Goal: Information Seeking & Learning: Learn about a topic

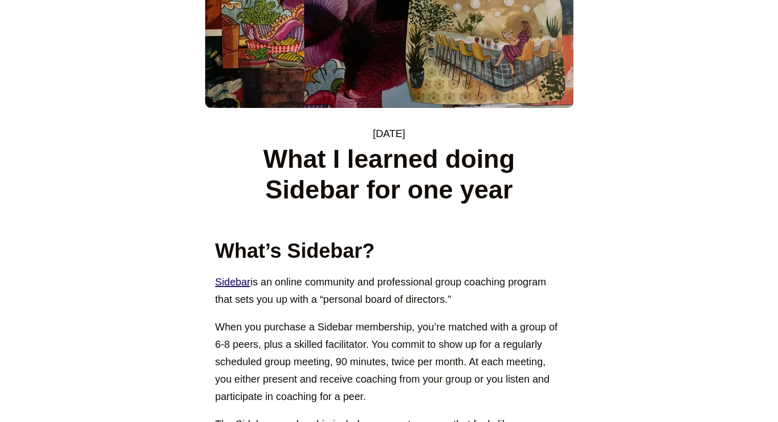
scroll to position [237, 0]
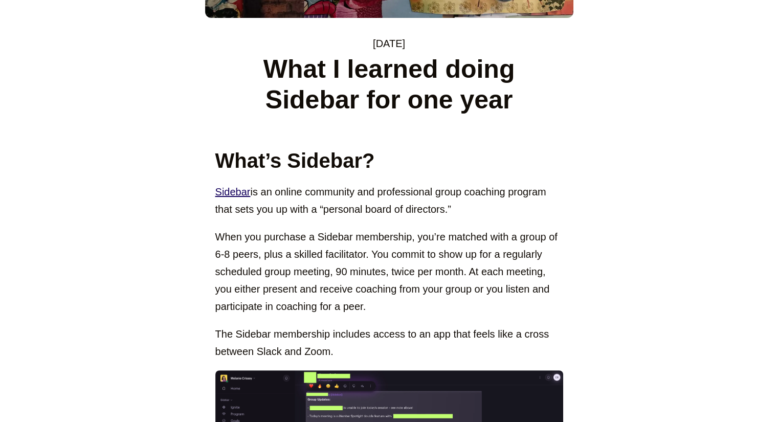
click at [258, 278] on p "When you purchase a Sidebar membership, you’re matched with a group of 6-8 peer…" at bounding box center [389, 271] width 348 height 87
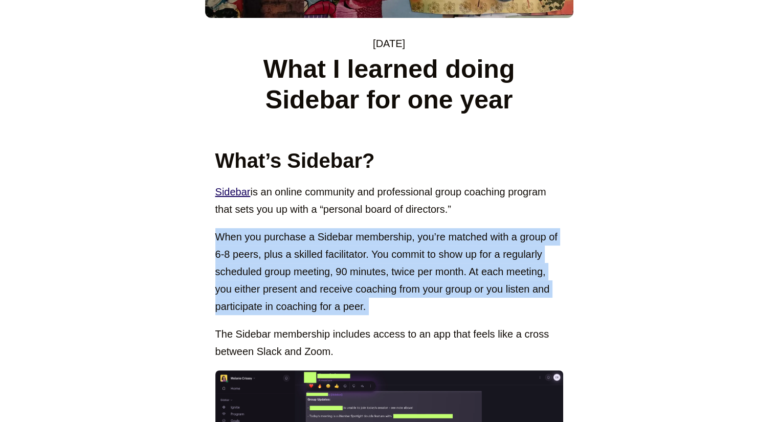
click at [258, 278] on p "When you purchase a Sidebar membership, you’re matched with a group of 6-8 peer…" at bounding box center [389, 271] width 348 height 87
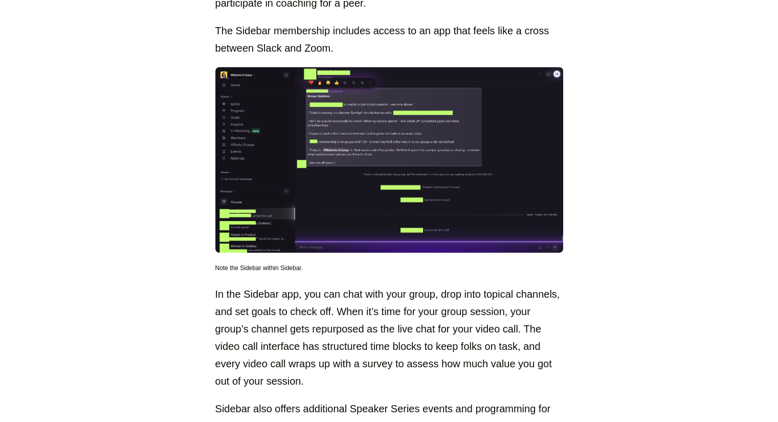
scroll to position [571, 0]
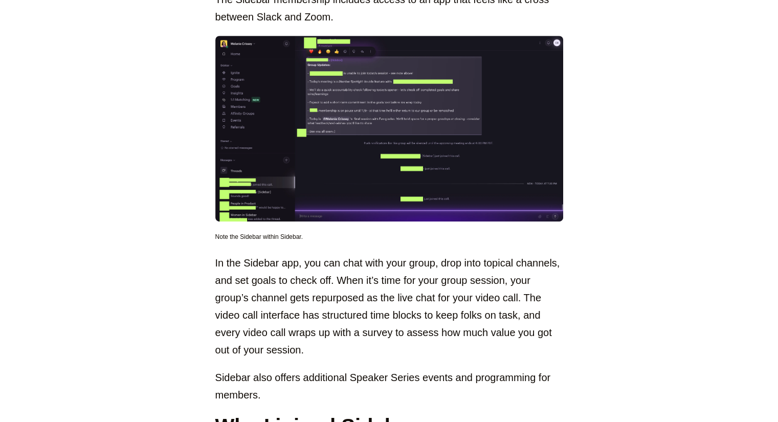
click at [247, 300] on p "In the Sidebar app, you can chat with your group, drop into topical channels, a…" at bounding box center [389, 306] width 348 height 104
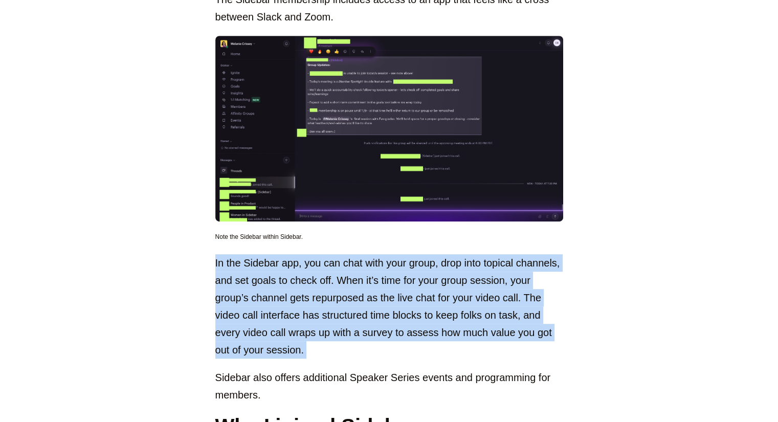
click at [247, 300] on p "In the Sidebar app, you can chat with your group, drop into topical channels, a…" at bounding box center [389, 306] width 348 height 104
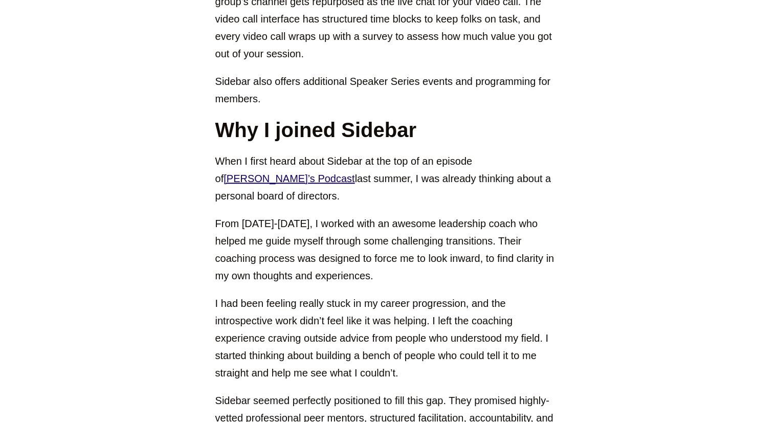
scroll to position [868, 0]
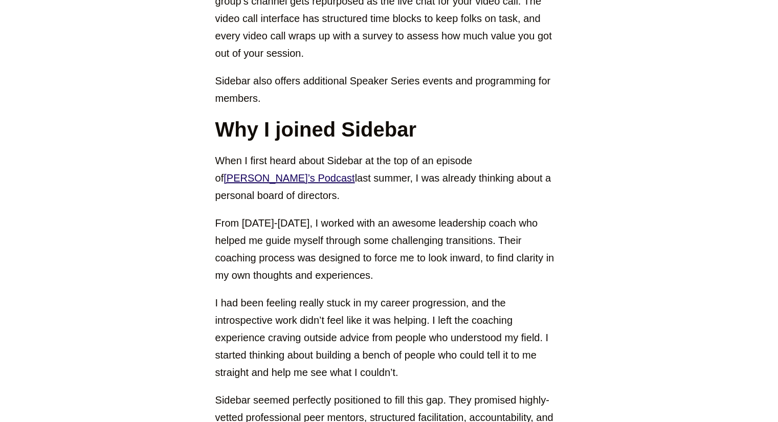
click at [332, 252] on p "From [DATE]-[DATE], I worked with an awesome leadership coach who helped me gui…" at bounding box center [389, 249] width 348 height 70
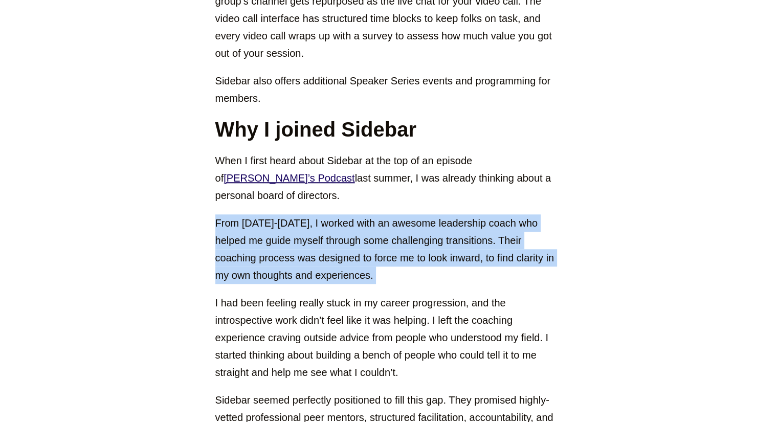
click at [332, 252] on p "From [DATE]-[DATE], I worked with an awesome leadership coach who helped me gui…" at bounding box center [389, 249] width 348 height 70
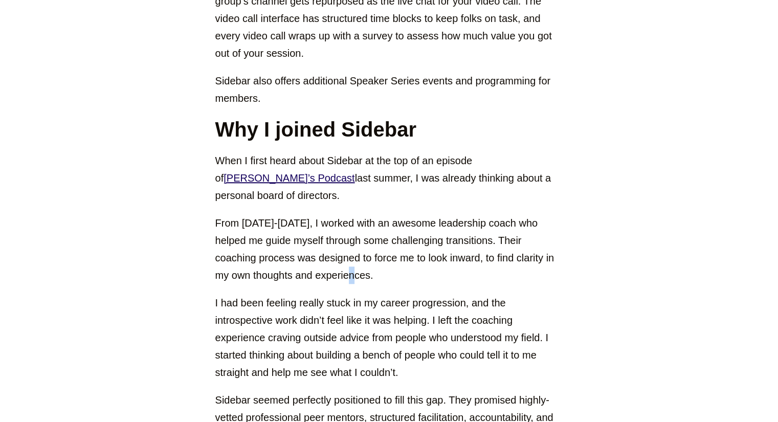
click at [332, 252] on p "From [DATE]-[DATE], I worked with an awesome leadership coach who helped me gui…" at bounding box center [389, 249] width 348 height 70
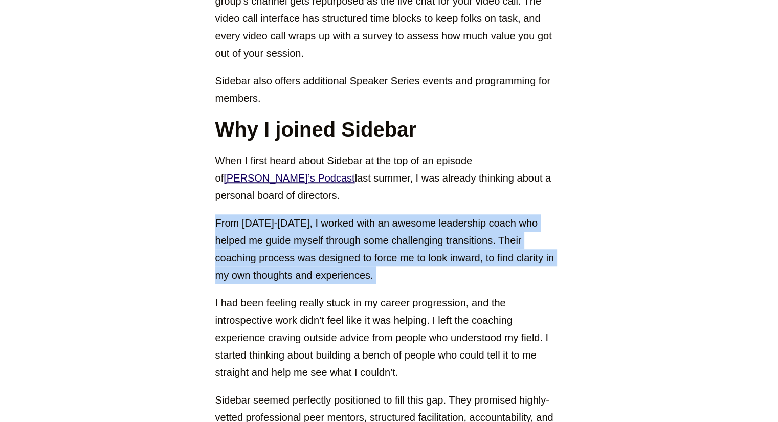
click at [332, 252] on p "From [DATE]-[DATE], I worked with an awesome leadership coach who helped me gui…" at bounding box center [389, 249] width 348 height 70
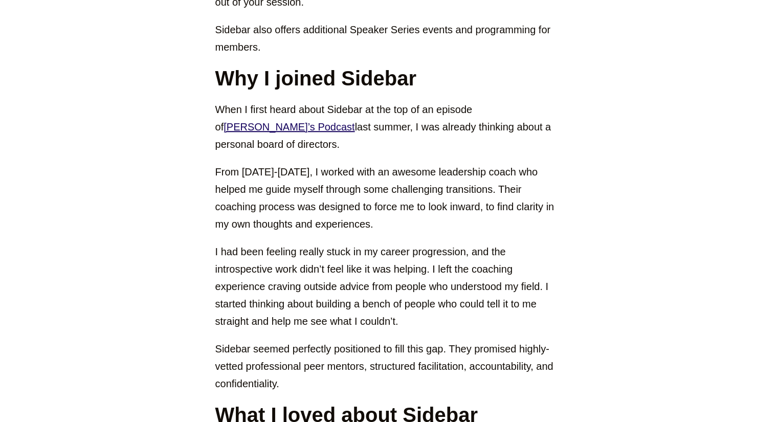
scroll to position [920, 0]
click at [281, 297] on p "I had been feeling really stuck in my career progression, and the introspective…" at bounding box center [389, 285] width 348 height 87
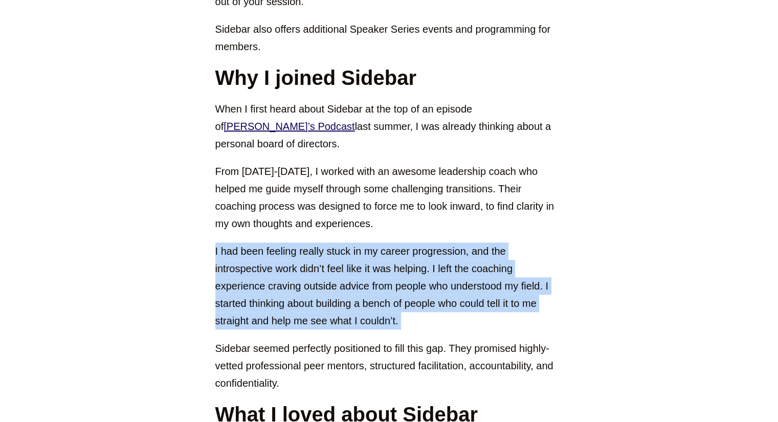
click at [281, 297] on p "I had been feeling really stuck in my career progression, and the introspective…" at bounding box center [389, 285] width 348 height 87
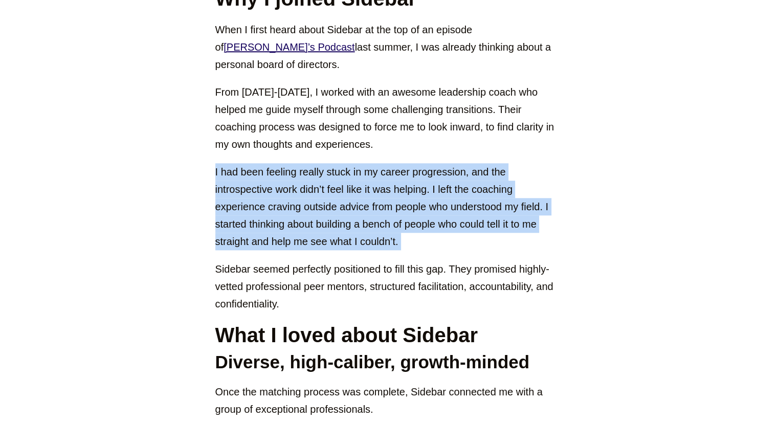
scroll to position [1011, 0]
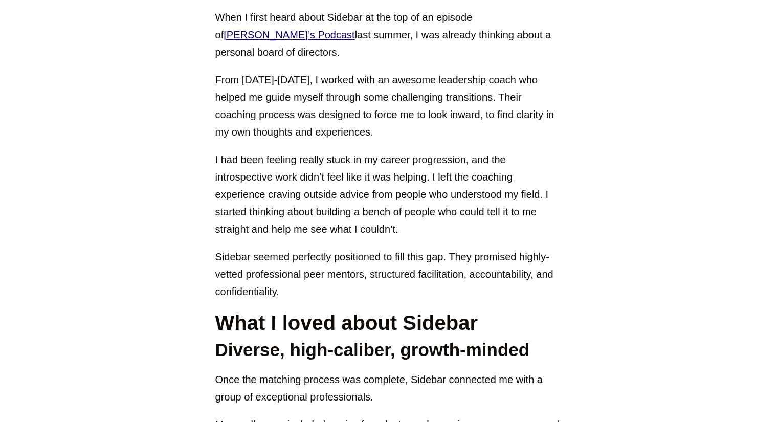
click at [272, 252] on p "Sidebar seemed perfectly positioned to fill this gap. They promised highly-vett…" at bounding box center [389, 274] width 348 height 52
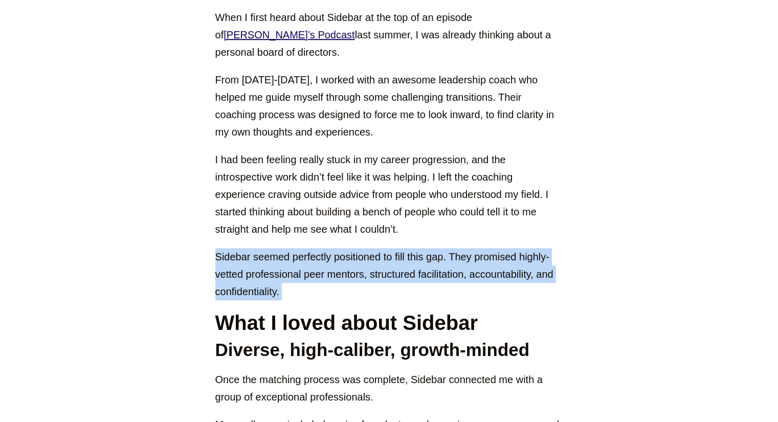
click at [272, 252] on p "Sidebar seemed perfectly positioned to fill this gap. They promised highly-vett…" at bounding box center [389, 274] width 348 height 52
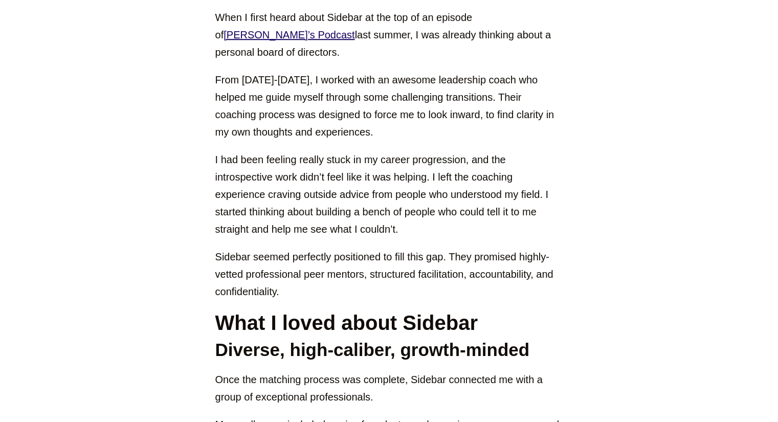
click at [272, 252] on p "Sidebar seemed perfectly positioned to fill this gap. They promised highly-vett…" at bounding box center [389, 274] width 348 height 52
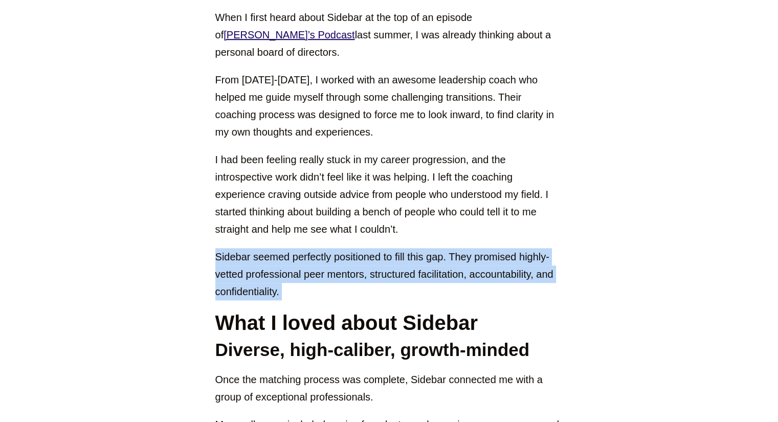
click at [272, 252] on p "Sidebar seemed perfectly positioned to fill this gap. They promised highly-vett…" at bounding box center [389, 274] width 348 height 52
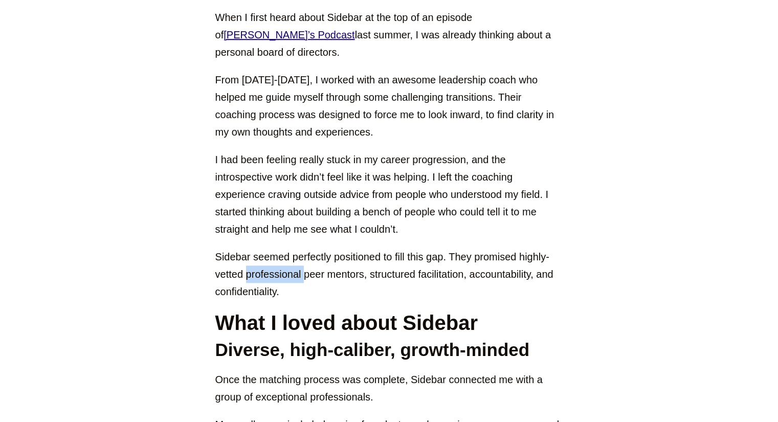
click at [272, 252] on p "Sidebar seemed perfectly positioned to fill this gap. They promised highly-vett…" at bounding box center [389, 274] width 348 height 52
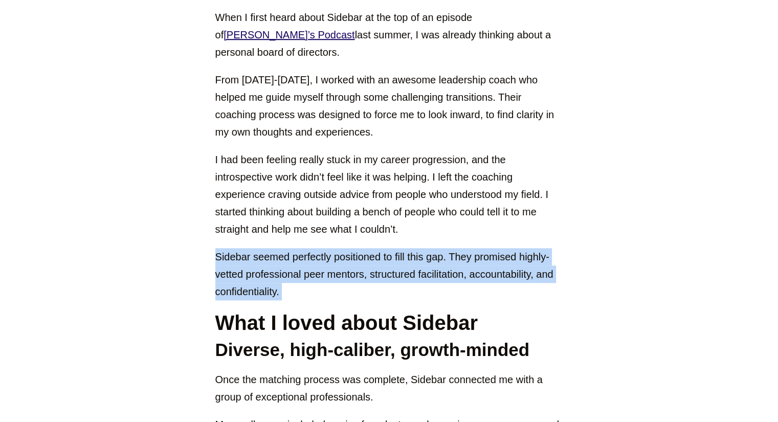
click at [272, 252] on p "Sidebar seemed perfectly positioned to fill this gap. They promised highly-vett…" at bounding box center [389, 274] width 348 height 52
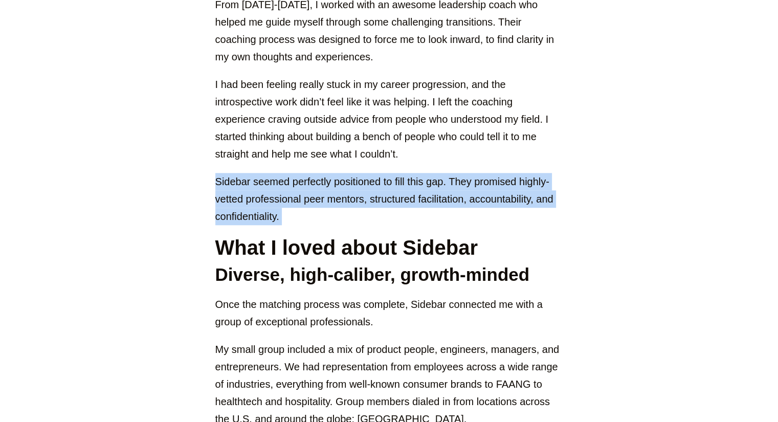
scroll to position [1089, 0]
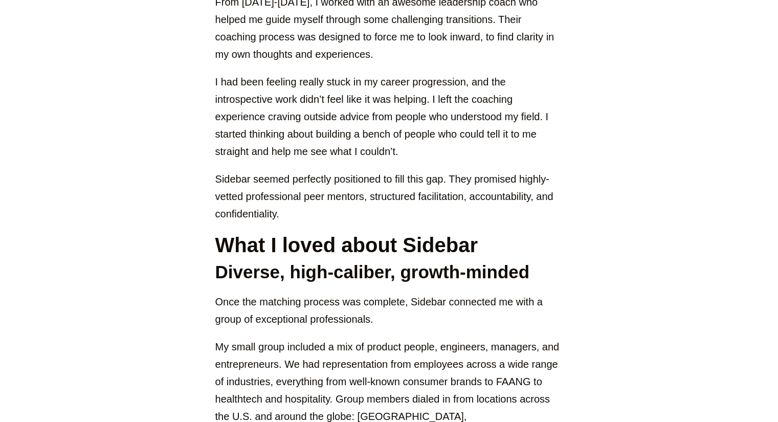
click at [284, 301] on p "Once the matching process was complete, Sidebar connected me with a group of ex…" at bounding box center [389, 310] width 348 height 35
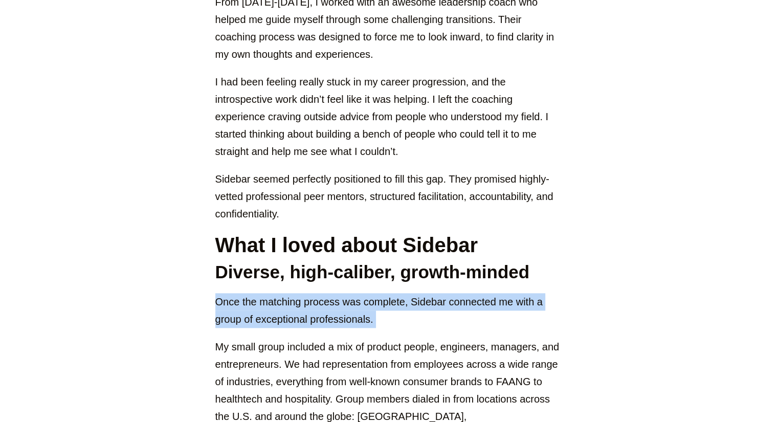
click at [284, 301] on p "Once the matching process was complete, Sidebar connected me with a group of ex…" at bounding box center [389, 310] width 348 height 35
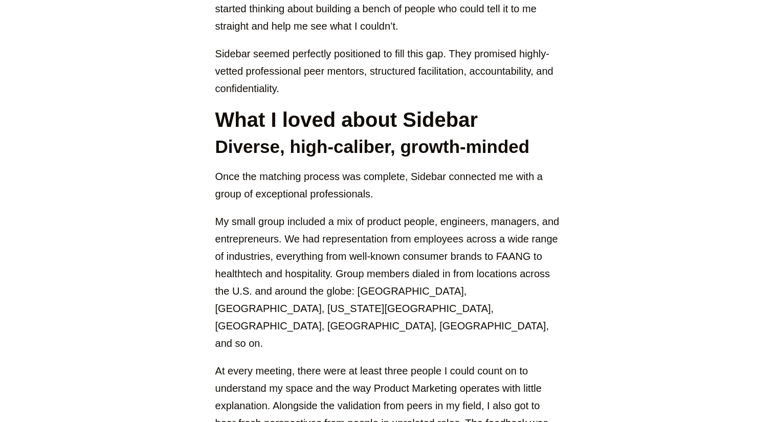
click at [276, 264] on p "My small group included a mix of product people, engineers, managers, and entre…" at bounding box center [389, 282] width 348 height 139
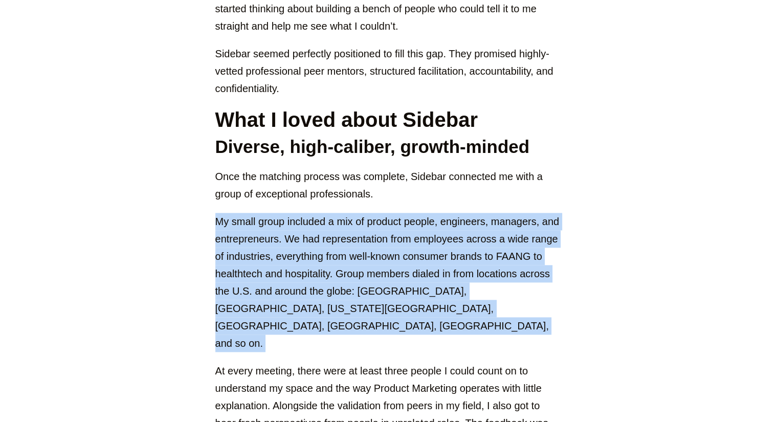
click at [276, 264] on p "My small group included a mix of product people, engineers, managers, and entre…" at bounding box center [389, 282] width 348 height 139
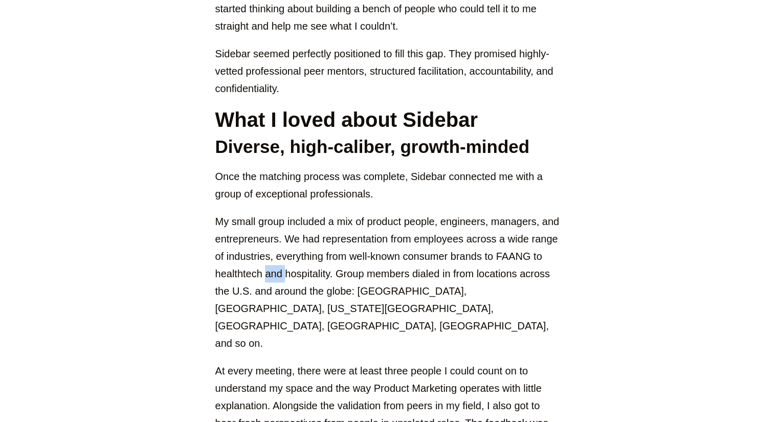
click at [276, 264] on p "My small group included a mix of product people, engineers, managers, and entre…" at bounding box center [389, 282] width 348 height 139
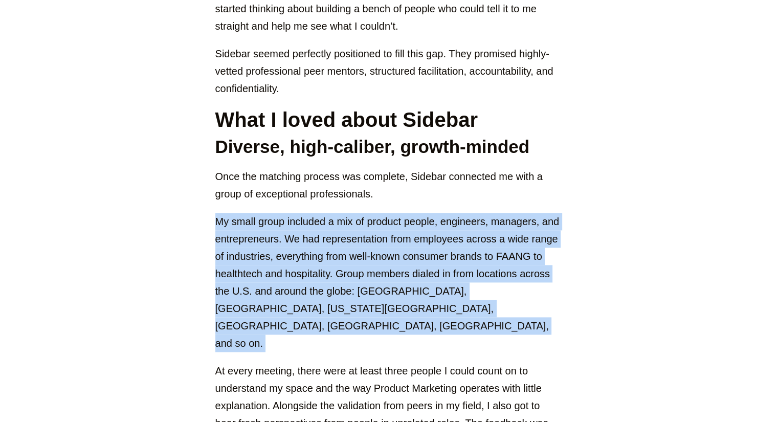
click at [276, 264] on p "My small group included a mix of product people, engineers, managers, and entre…" at bounding box center [389, 282] width 348 height 139
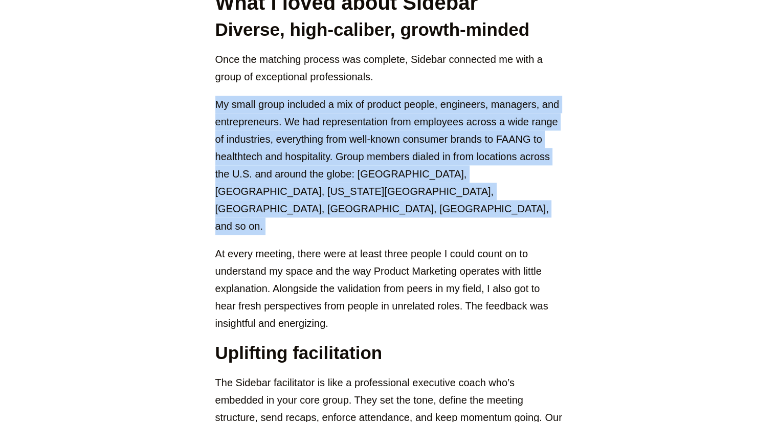
scroll to position [1335, 0]
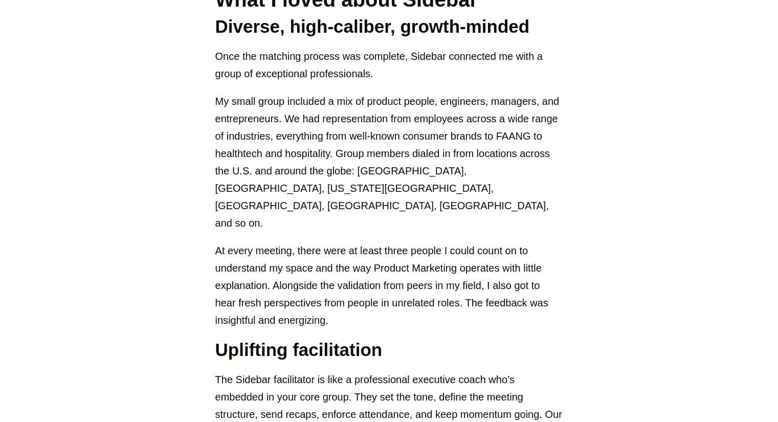
click at [276, 264] on p "At every meeting, there were at least three people I could count on to understa…" at bounding box center [389, 285] width 348 height 87
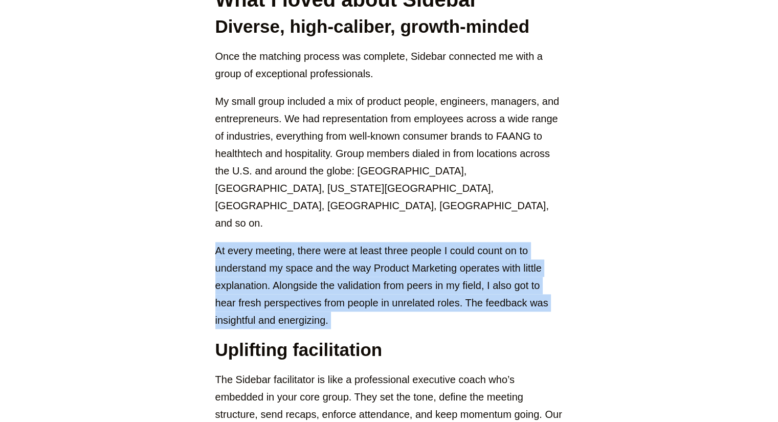
click at [276, 264] on p "At every meeting, there were at least three people I could count on to understa…" at bounding box center [389, 285] width 348 height 87
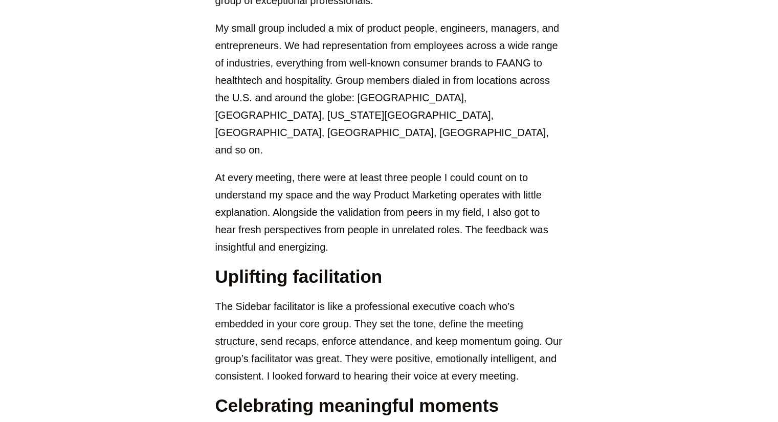
scroll to position [1411, 0]
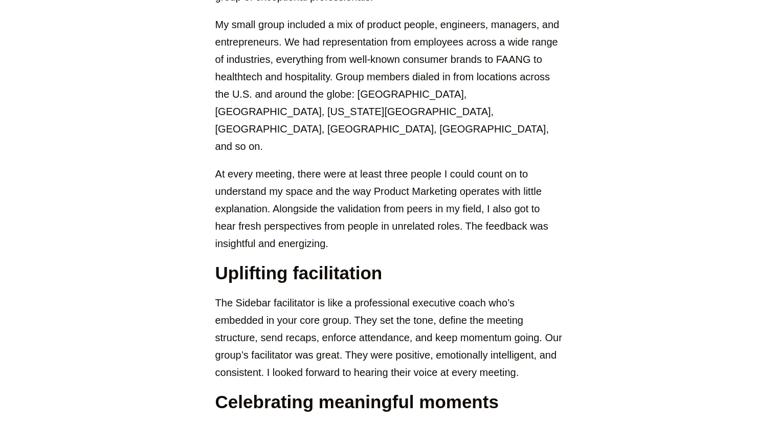
click at [276, 294] on p "The Sidebar facilitator is like a professional executive coach who’s embedded i…" at bounding box center [389, 337] width 348 height 87
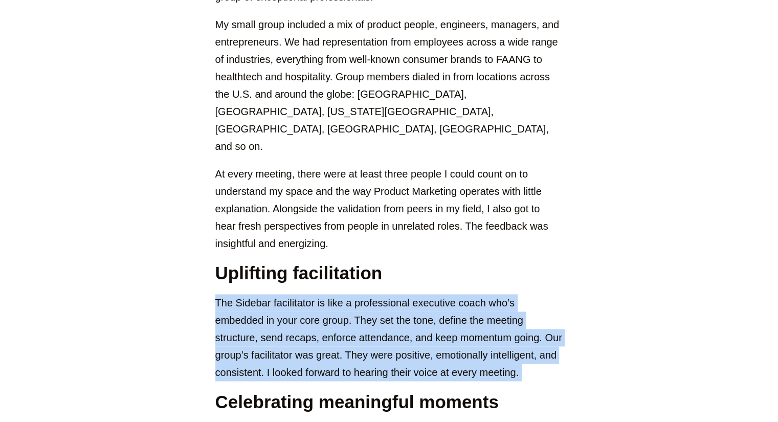
click at [276, 294] on p "The Sidebar facilitator is like a professional executive coach who’s embedded i…" at bounding box center [389, 337] width 348 height 87
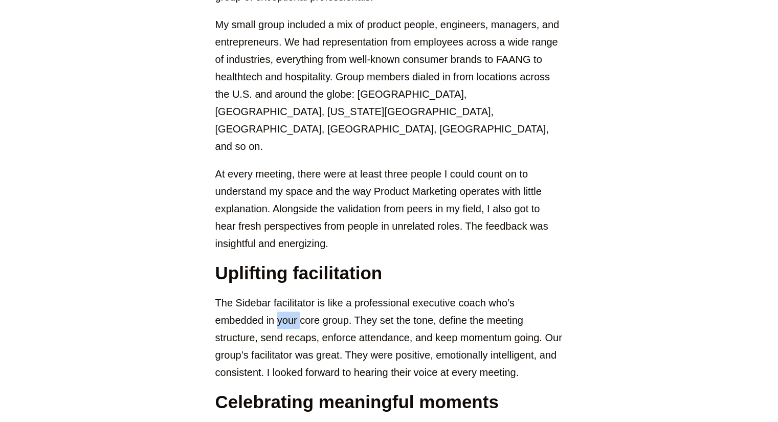
click at [276, 294] on p "The Sidebar facilitator is like a professional executive coach who’s embedded i…" at bounding box center [389, 337] width 348 height 87
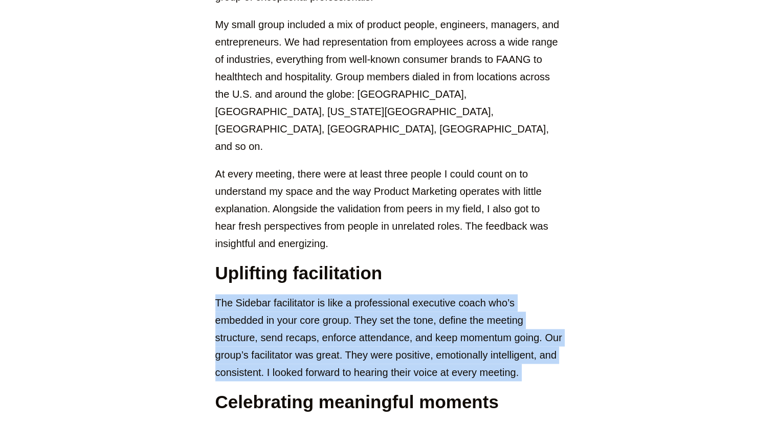
click at [276, 294] on p "The Sidebar facilitator is like a professional executive coach who’s embedded i…" at bounding box center [389, 337] width 348 height 87
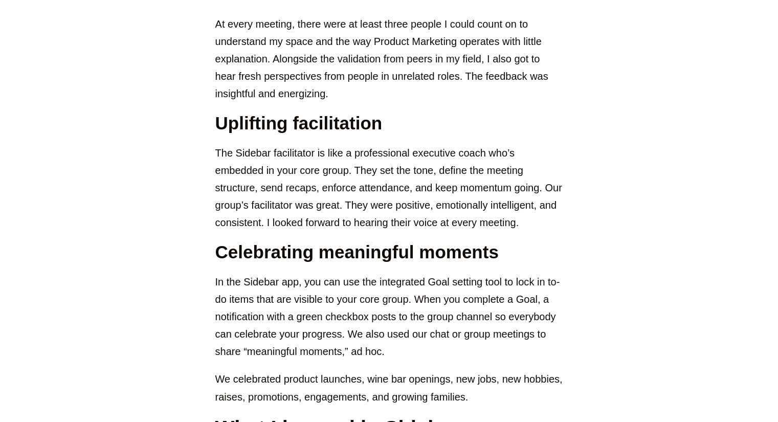
click at [276, 273] on p "In the Sidebar app, you can use the integrated Goal setting tool to lock in to-…" at bounding box center [389, 316] width 348 height 87
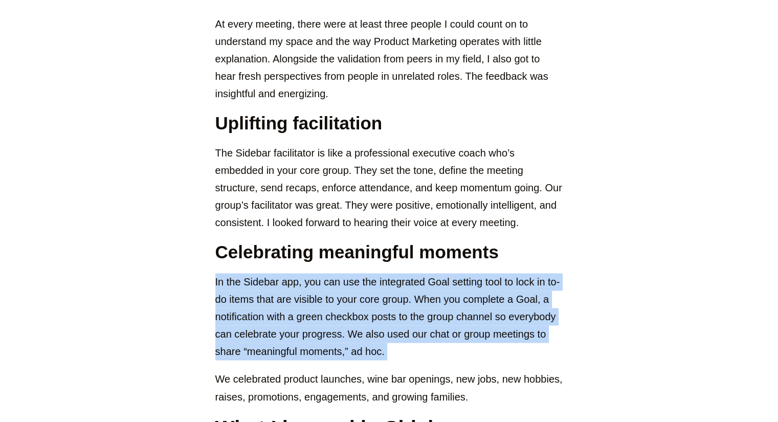
click at [276, 273] on p "In the Sidebar app, you can use the integrated Goal setting tool to lock in to-…" at bounding box center [389, 316] width 348 height 87
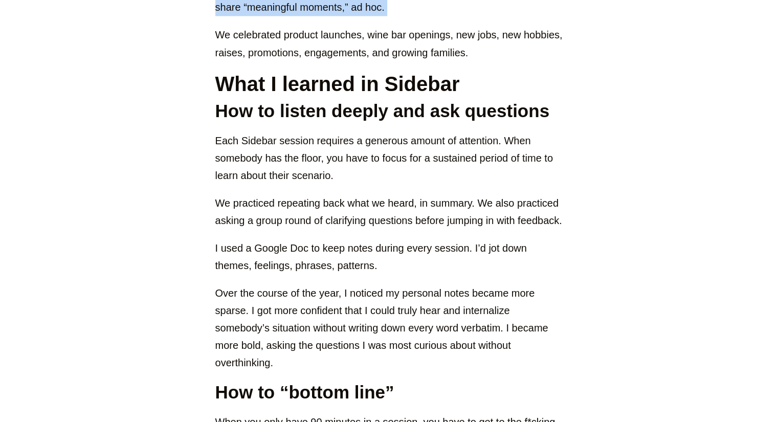
scroll to position [1914, 0]
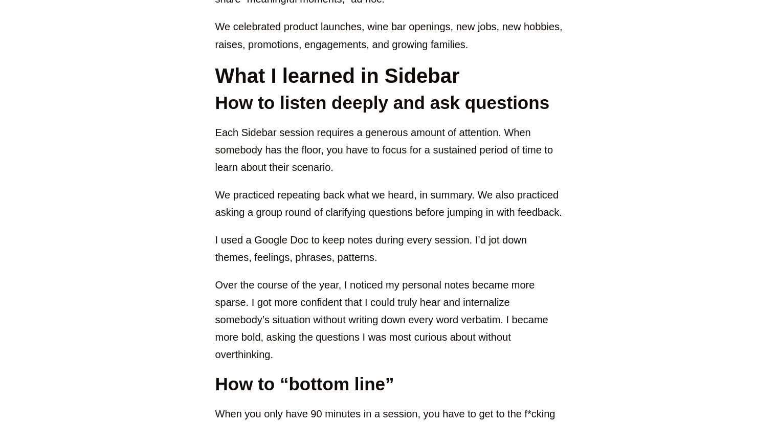
click at [218, 276] on p "Over the course of the year, I noticed my personal notes became more sparse. I …" at bounding box center [389, 319] width 348 height 87
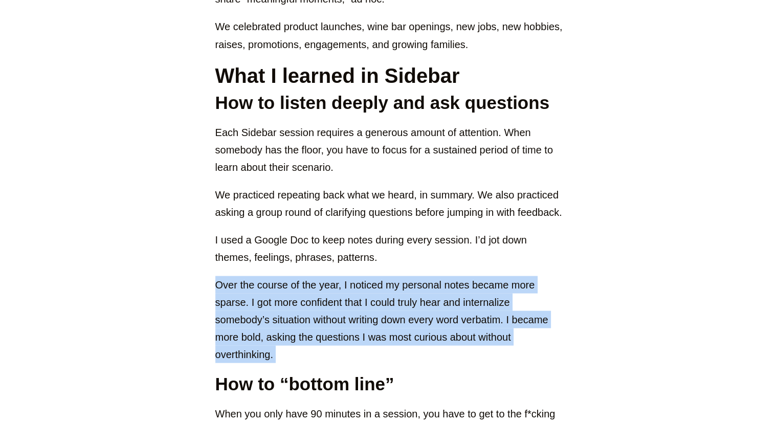
click at [218, 276] on p "Over the course of the year, I noticed my personal notes became more sparse. I …" at bounding box center [389, 319] width 348 height 87
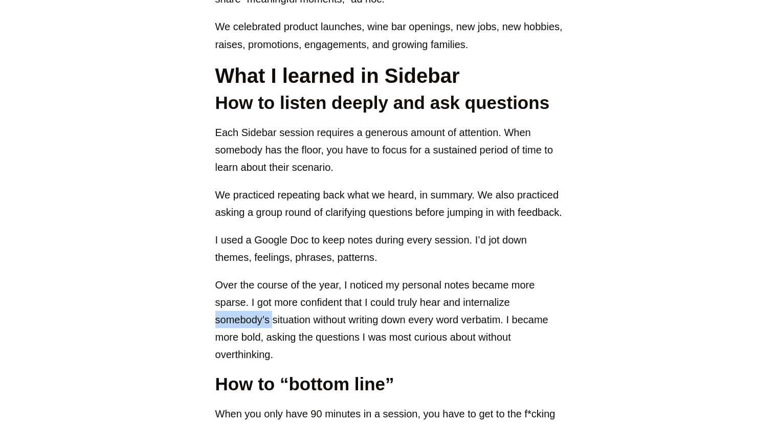
click at [218, 276] on p "Over the course of the year, I noticed my personal notes became more sparse. I …" at bounding box center [389, 319] width 348 height 87
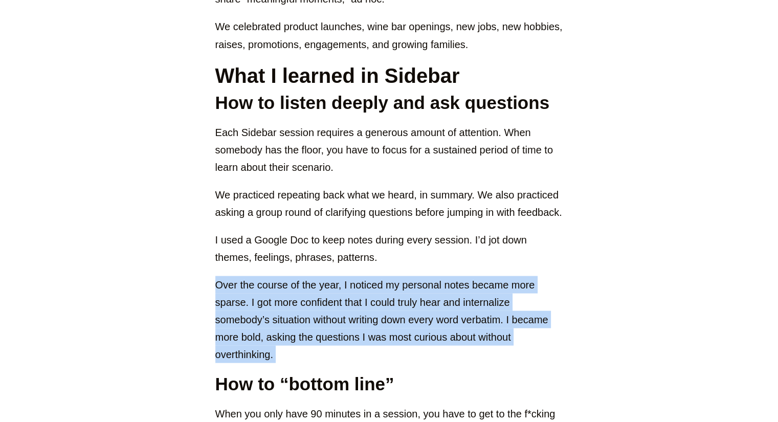
click at [218, 276] on p "Over the course of the year, I noticed my personal notes became more sparse. I …" at bounding box center [389, 319] width 348 height 87
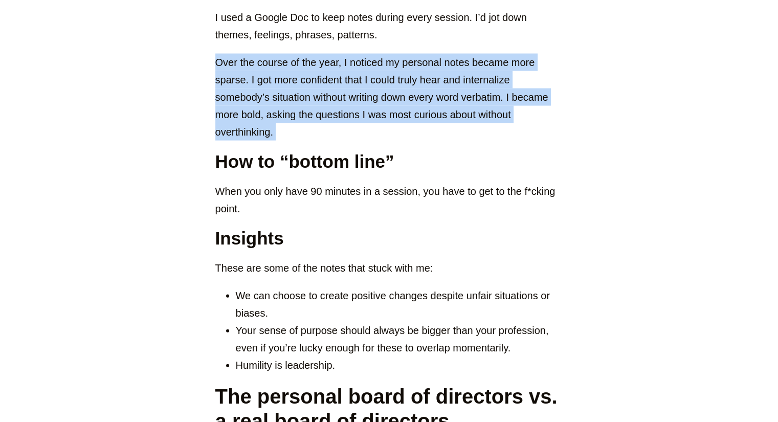
scroll to position [2137, 0]
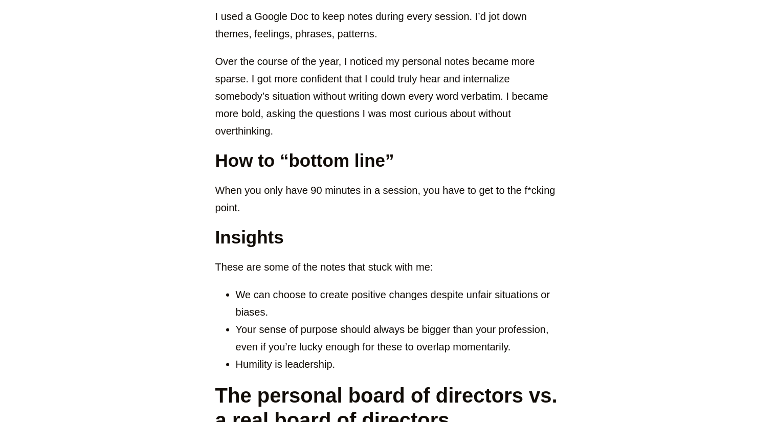
click at [218, 286] on ul "We can choose to create positive changes despite unfair situations or biases. Y…" at bounding box center [389, 329] width 348 height 87
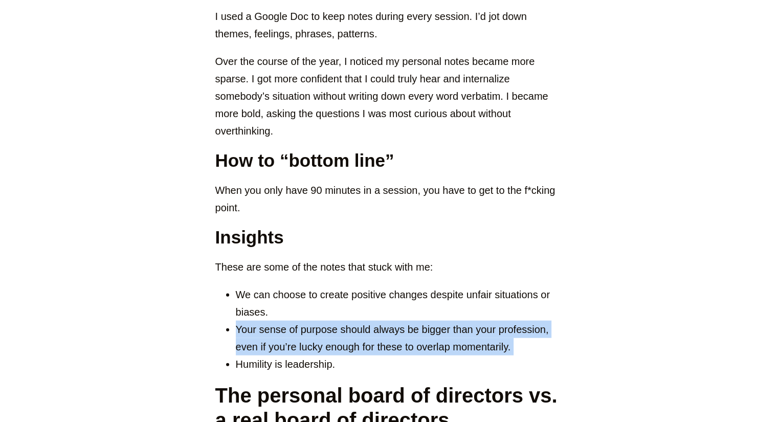
click at [218, 286] on ul "We can choose to create positive changes despite unfair situations or biases. Y…" at bounding box center [389, 329] width 348 height 87
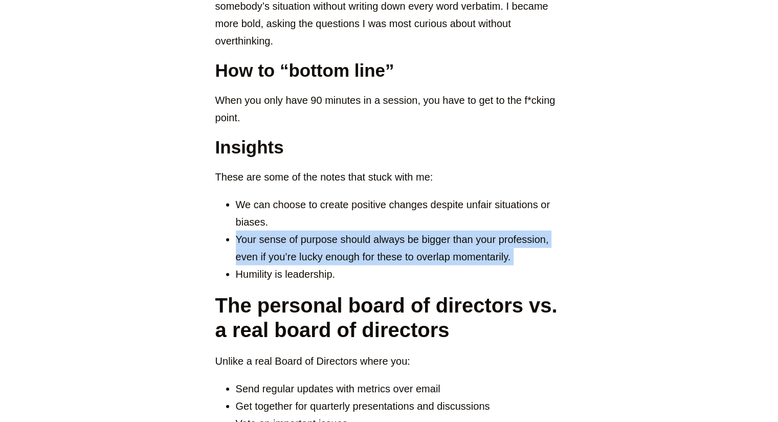
scroll to position [2227, 0]
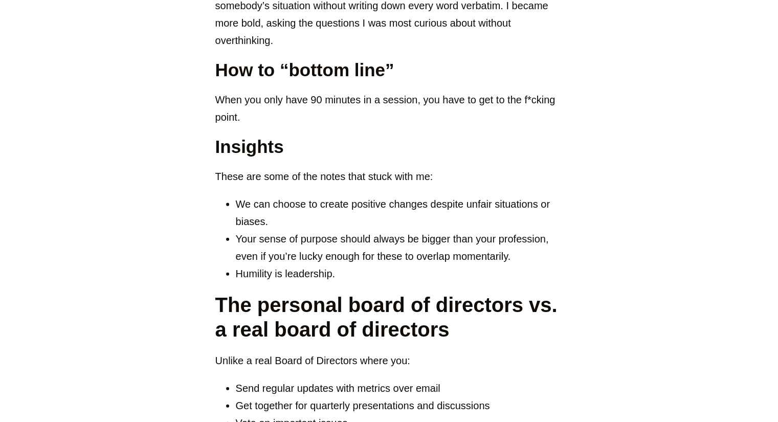
click at [285, 265] on li "Humility is leadership." at bounding box center [399, 273] width 327 height 17
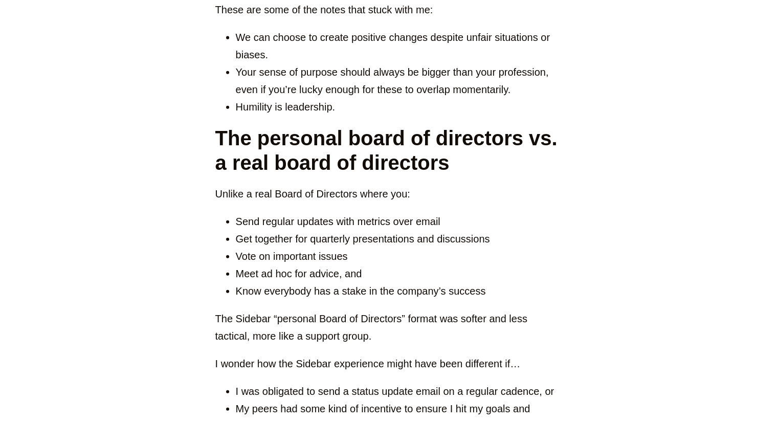
scroll to position [2395, 0]
click at [325, 247] on li "Vote on important issues" at bounding box center [399, 255] width 327 height 17
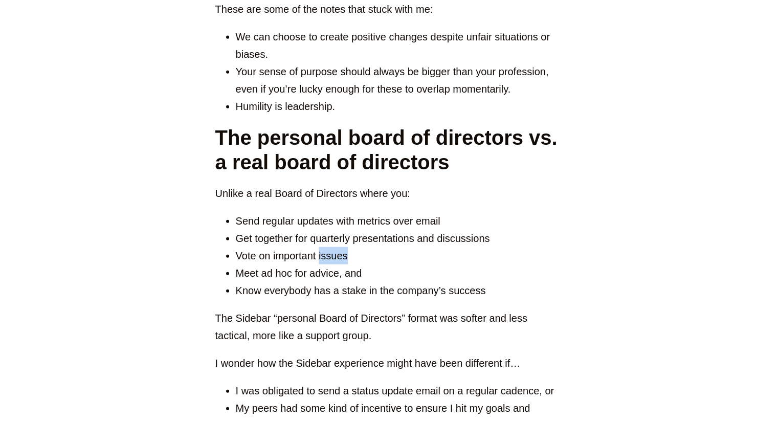
click at [325, 247] on li "Vote on important issues" at bounding box center [399, 255] width 327 height 17
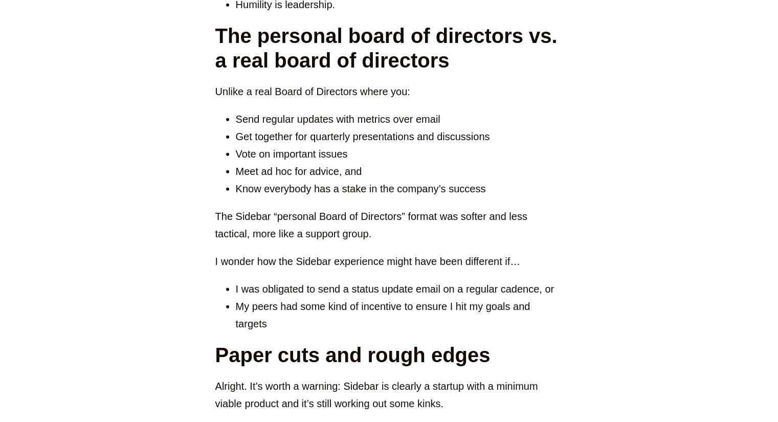
scroll to position [2497, 0]
click at [292, 280] on li "I was obligated to send a status update email on a regular cadence, or" at bounding box center [399, 288] width 327 height 17
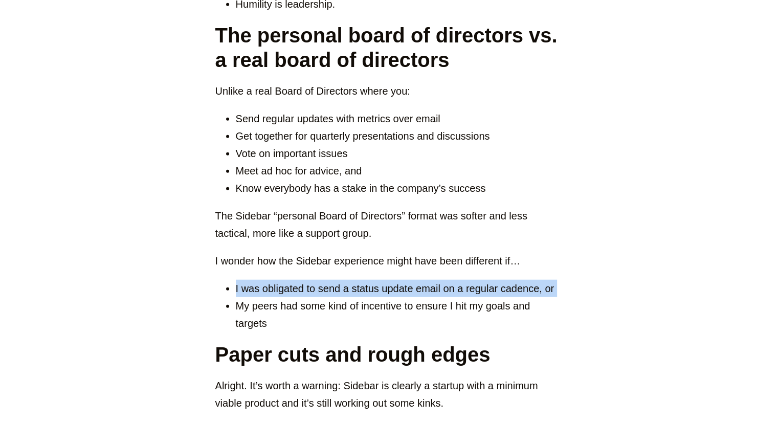
click at [292, 280] on li "I was obligated to send a status update email on a regular cadence, or" at bounding box center [399, 288] width 327 height 17
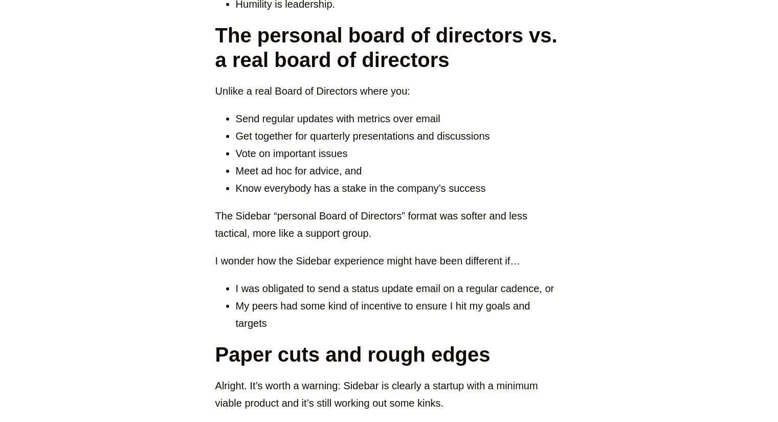
click at [274, 297] on li "My peers had some kind of incentive to ensure I hit my goals and targets" at bounding box center [399, 314] width 327 height 35
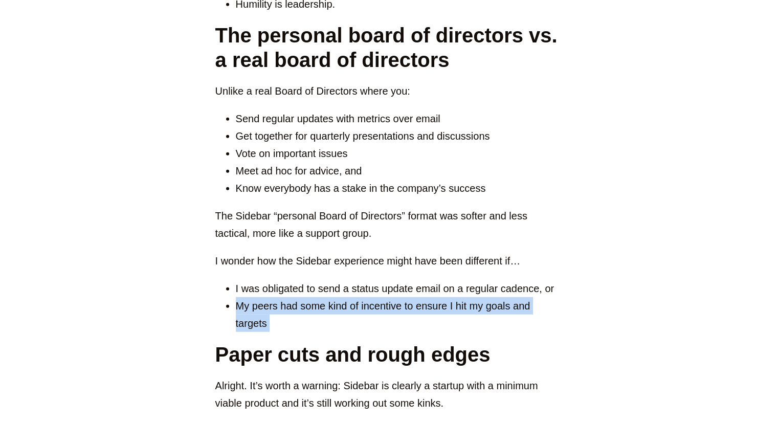
click at [274, 297] on li "My peers had some kind of incentive to ensure I hit my goals and targets" at bounding box center [399, 314] width 327 height 35
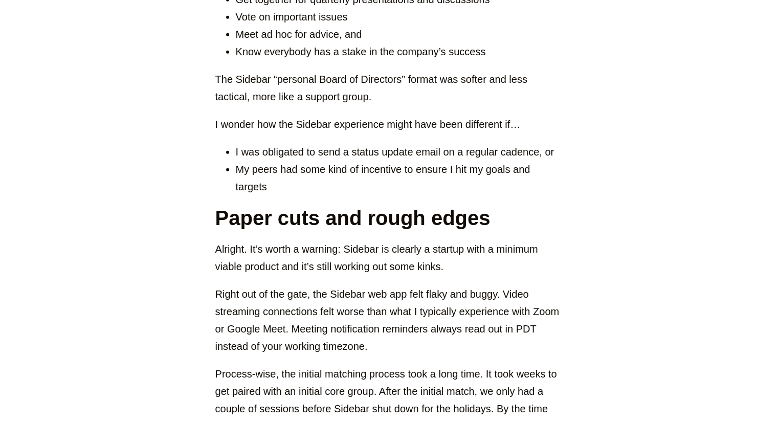
click at [274, 285] on p "Right out of the gate, the Sidebar web app felt flaky and buggy. Video streamin…" at bounding box center [389, 320] width 348 height 70
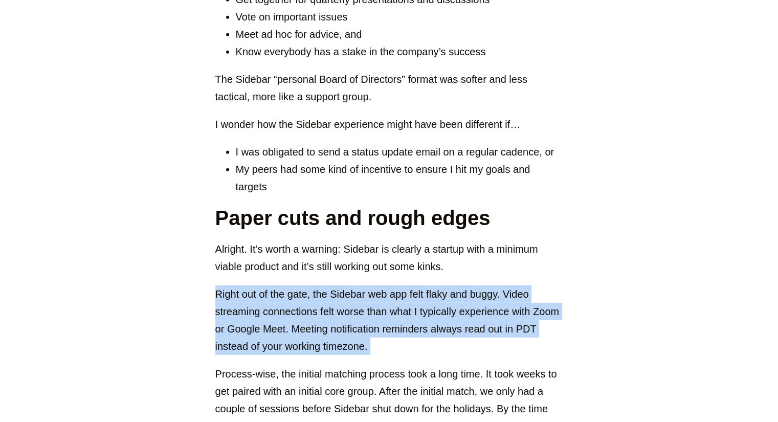
click at [274, 285] on p "Right out of the gate, the Sidebar web app felt flaky and buggy. Video streamin…" at bounding box center [389, 320] width 348 height 70
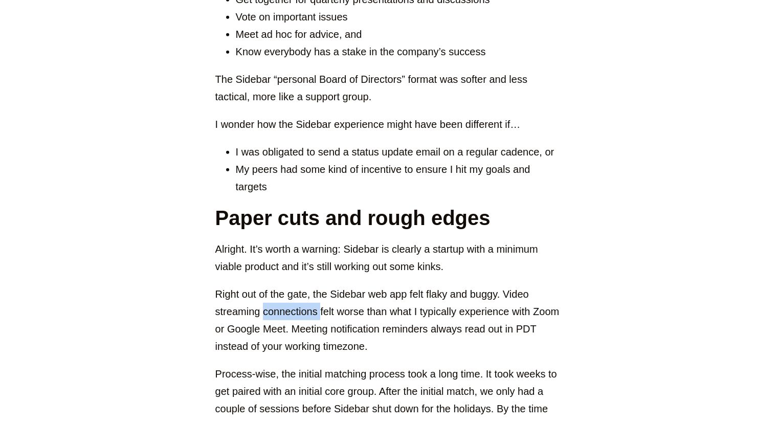
click at [274, 285] on p "Right out of the gate, the Sidebar web app felt flaky and buggy. Video streamin…" at bounding box center [389, 320] width 348 height 70
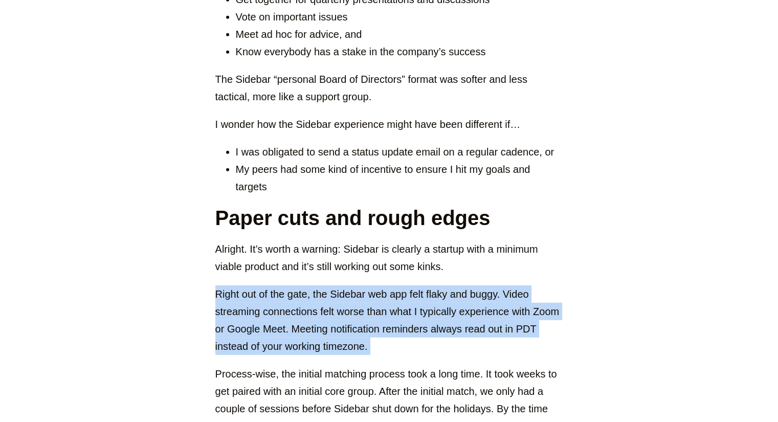
click at [274, 285] on p "Right out of the gate, the Sidebar web app felt flaky and buggy. Video streamin…" at bounding box center [389, 320] width 348 height 70
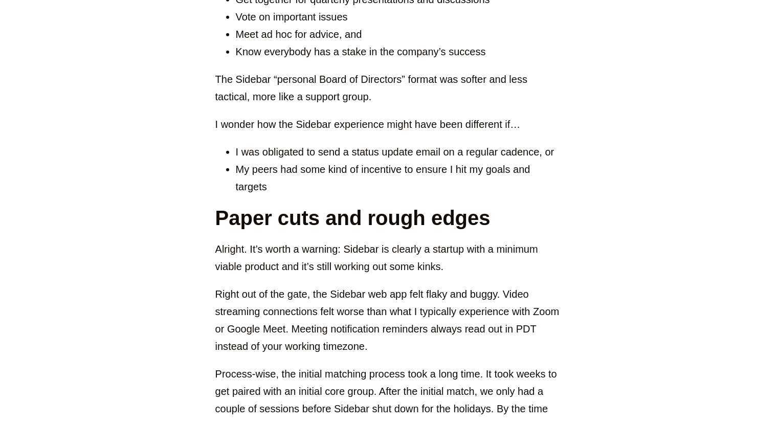
scroll to position [2725, 0]
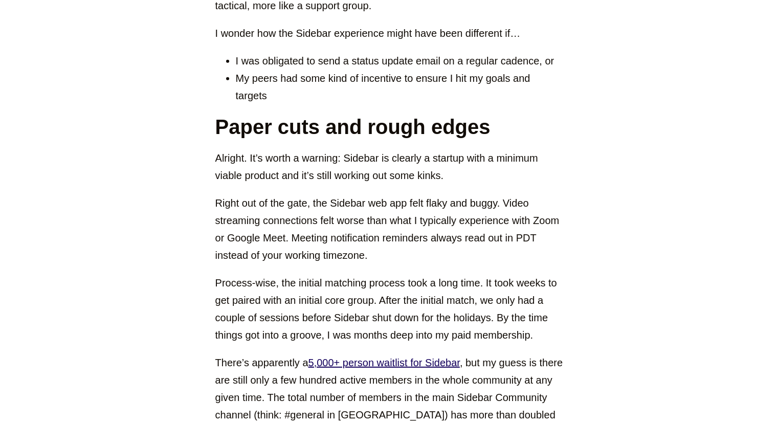
click at [224, 282] on p "Process-wise, the initial matching process took a long time. It took weeks to g…" at bounding box center [389, 309] width 348 height 70
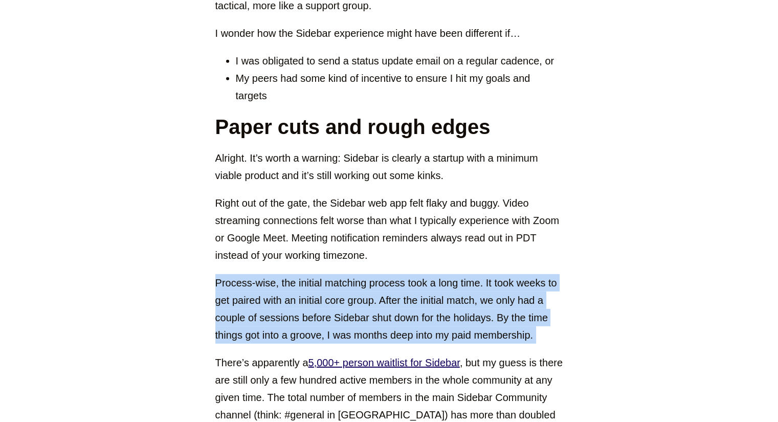
click at [224, 282] on p "Process-wise, the initial matching process took a long time. It took weeks to g…" at bounding box center [389, 309] width 348 height 70
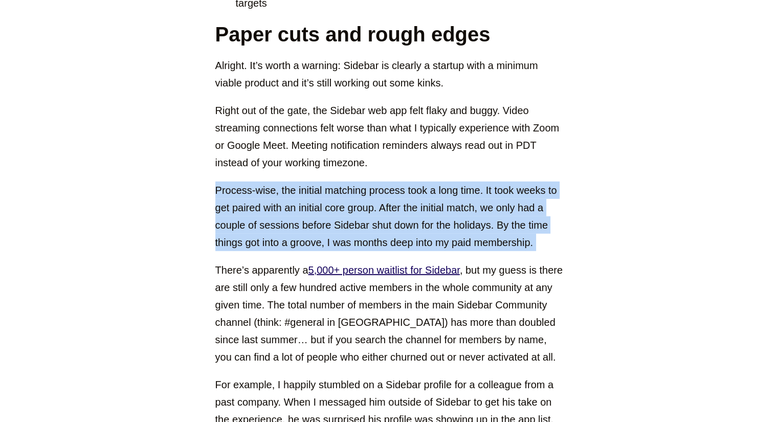
scroll to position [2822, 0]
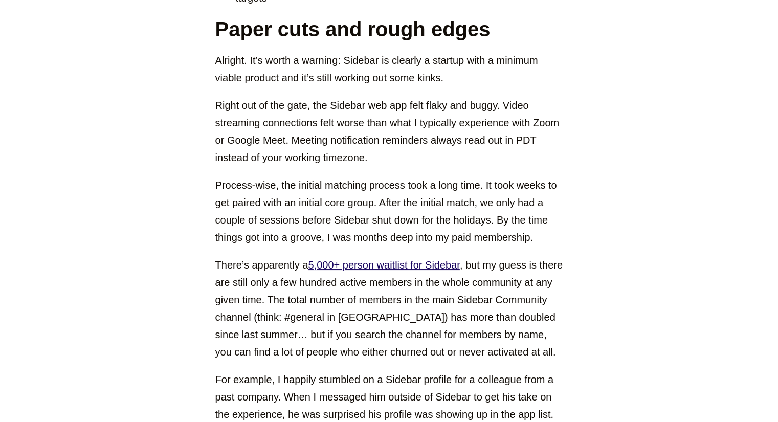
click at [224, 282] on p "There’s apparently a 5,000+ person waitlist for Sidebar , but my guess is there…" at bounding box center [389, 308] width 348 height 104
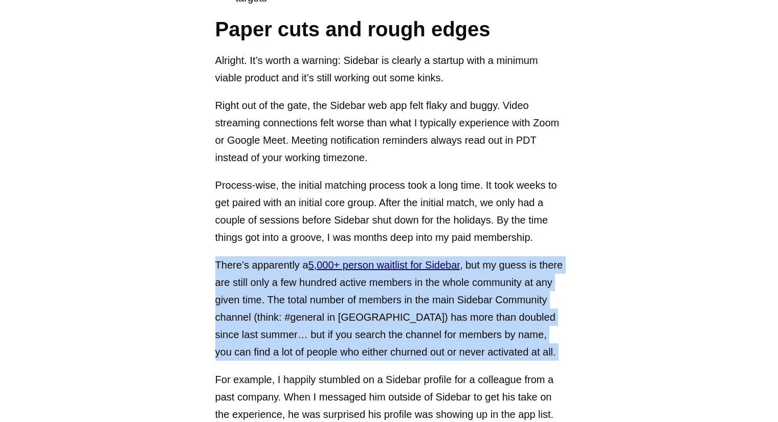
click at [224, 282] on p "There’s apparently a 5,000+ person waitlist for Sidebar , but my guess is there…" at bounding box center [389, 308] width 348 height 104
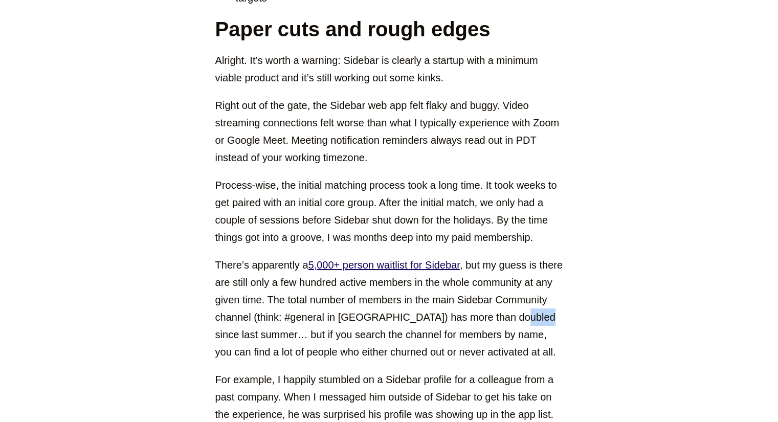
click at [224, 282] on p "There’s apparently a 5,000+ person waitlist for Sidebar , but my guess is there…" at bounding box center [389, 308] width 348 height 104
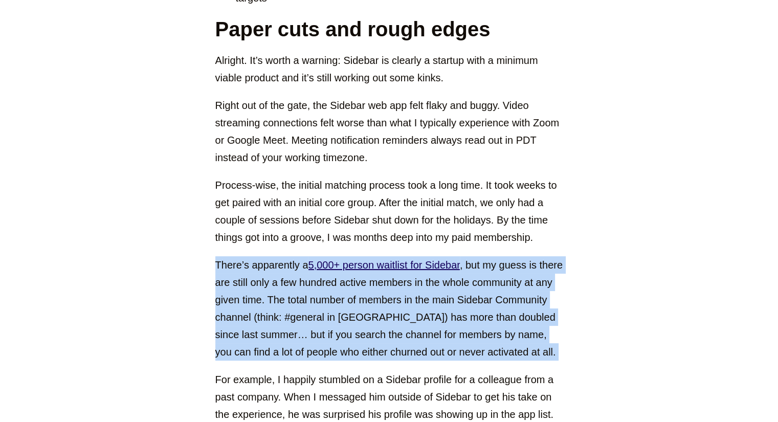
click at [224, 282] on p "There’s apparently a 5,000+ person waitlist for Sidebar , but my guess is there…" at bounding box center [389, 308] width 348 height 104
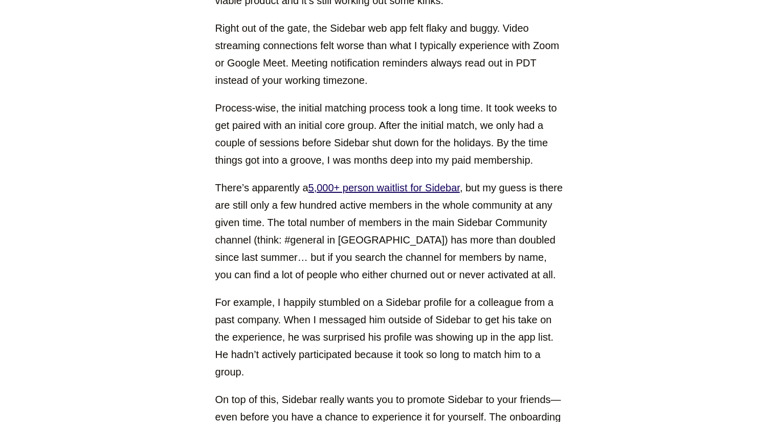
click at [224, 294] on p "For example, I happily stumbled on a Sidebar profile for a colleague from a pas…" at bounding box center [389, 337] width 348 height 87
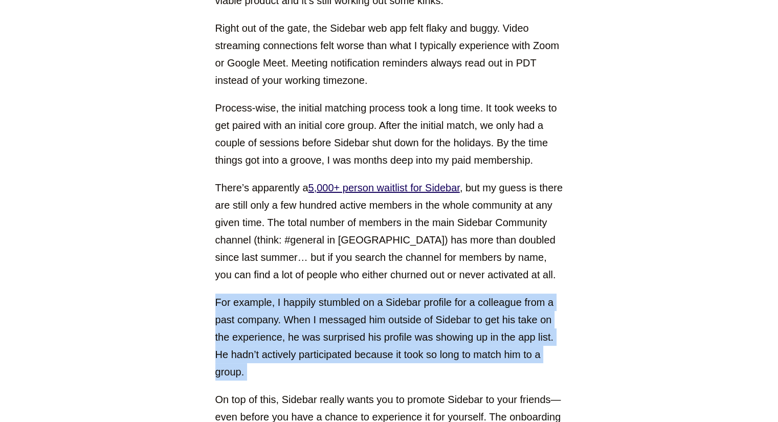
click at [224, 294] on p "For example, I happily stumbled on a Sidebar profile for a colleague from a pas…" at bounding box center [389, 337] width 348 height 87
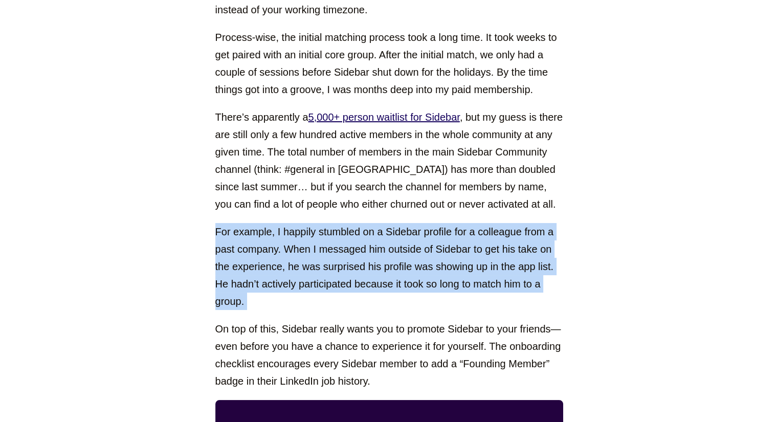
scroll to position [2971, 0]
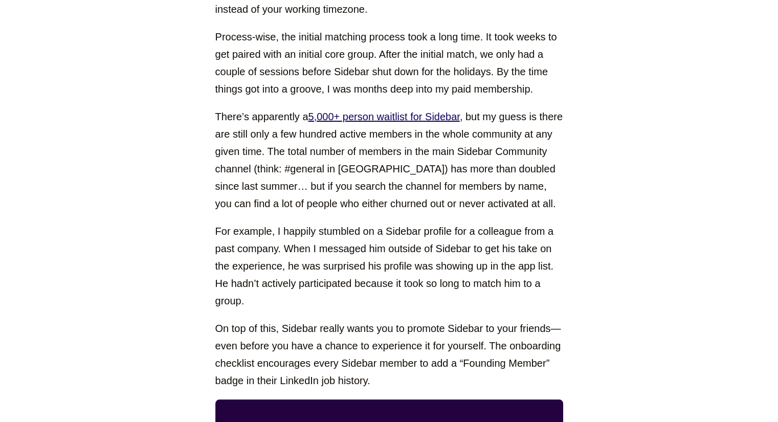
click at [224, 320] on p "On top of this, Sidebar really wants you to promote Sidebar to your friends—eve…" at bounding box center [389, 355] width 348 height 70
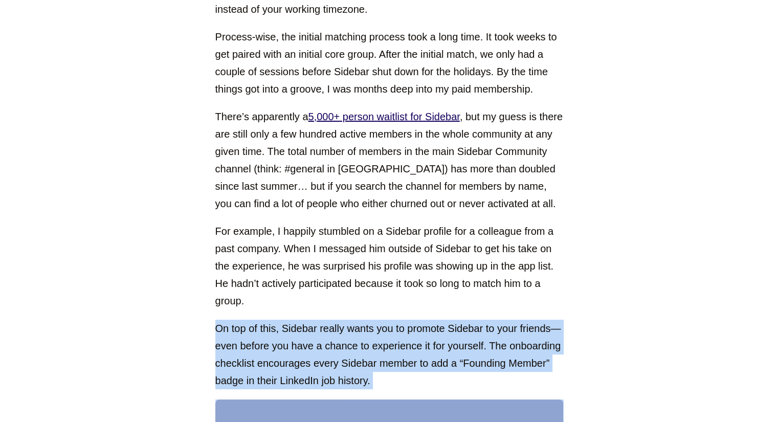
click at [224, 320] on p "On top of this, Sidebar really wants you to promote Sidebar to your friends—eve…" at bounding box center [389, 355] width 348 height 70
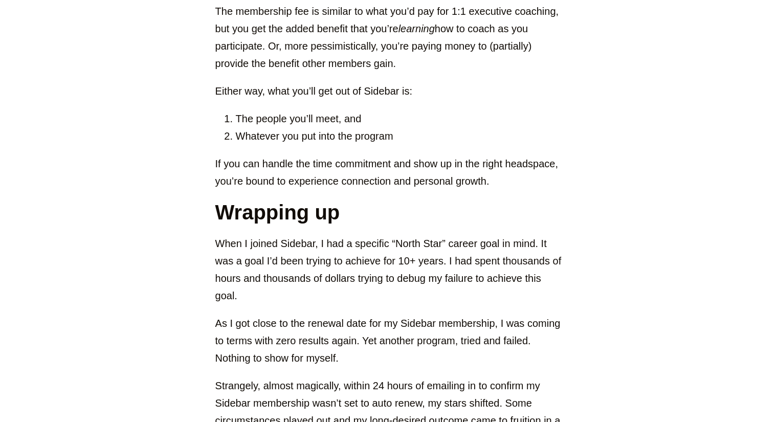
scroll to position [3984, 0]
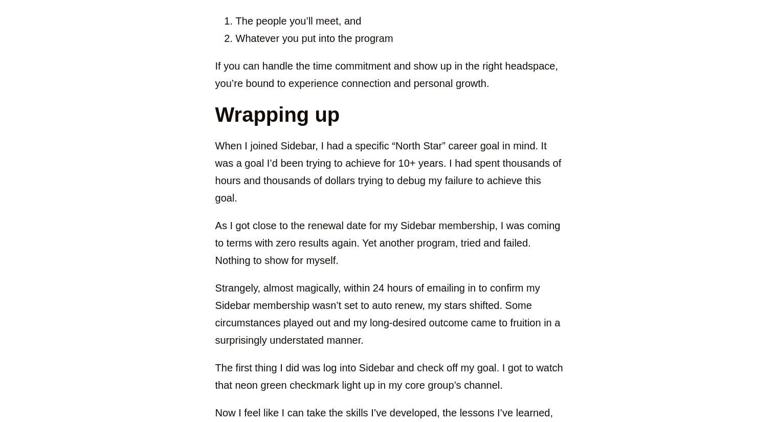
click at [277, 217] on p "As I got close to the renewal date for my Sidebar membership, I was coming to t…" at bounding box center [389, 243] width 348 height 52
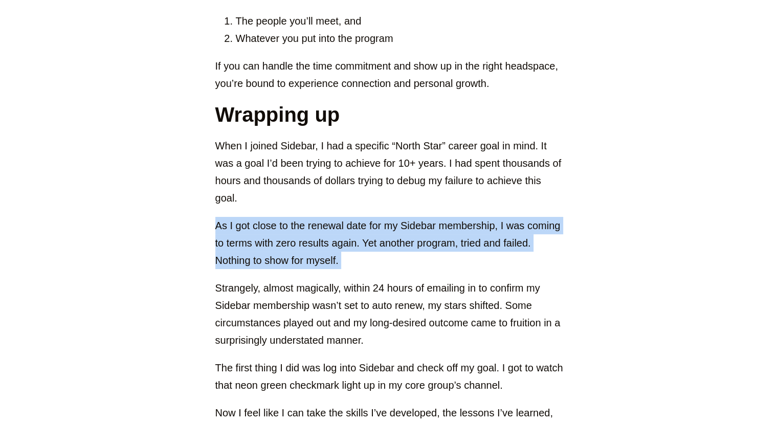
click at [277, 217] on p "As I got close to the renewal date for my Sidebar membership, I was coming to t…" at bounding box center [389, 243] width 348 height 52
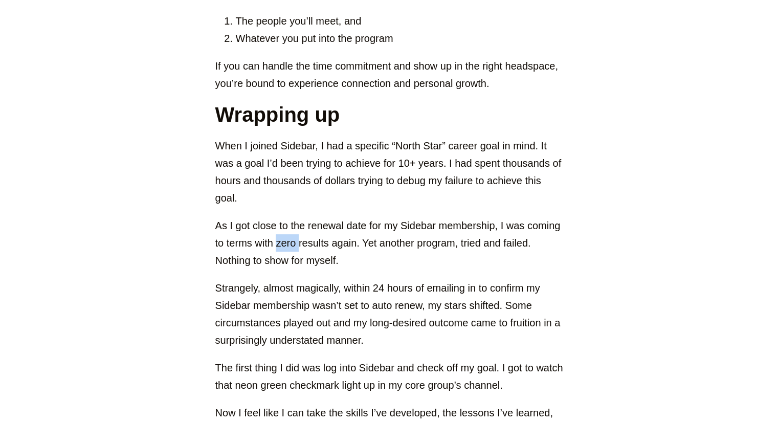
click at [277, 217] on p "As I got close to the renewal date for my Sidebar membership, I was coming to t…" at bounding box center [389, 243] width 348 height 52
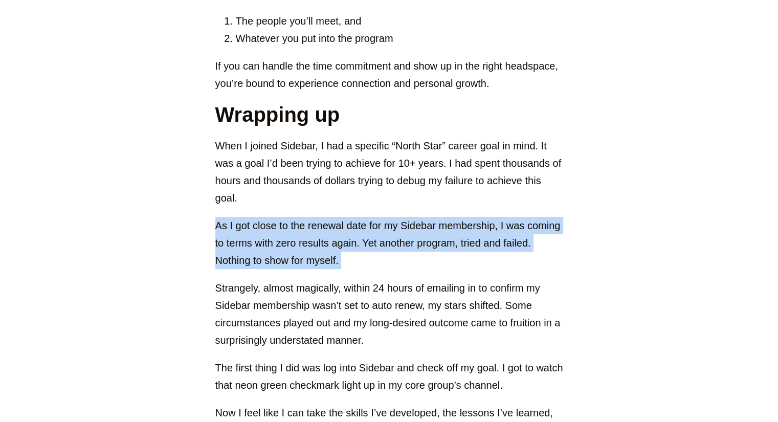
click at [277, 217] on p "As I got close to the renewal date for my Sidebar membership, I was coming to t…" at bounding box center [389, 243] width 348 height 52
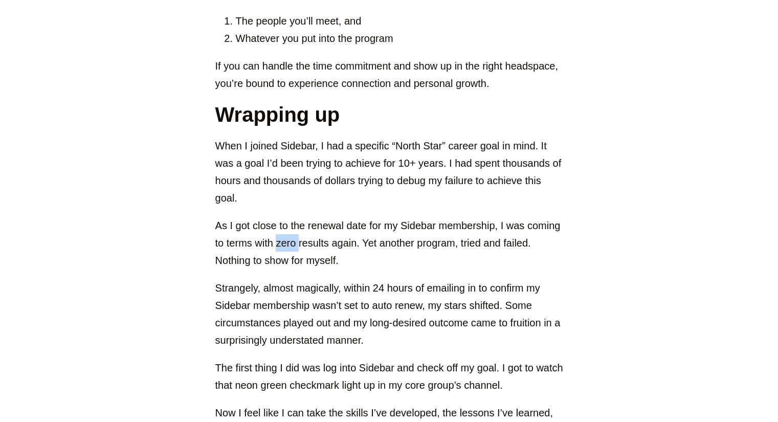
click at [277, 217] on p "As I got close to the renewal date for my Sidebar membership, I was coming to t…" at bounding box center [389, 243] width 348 height 52
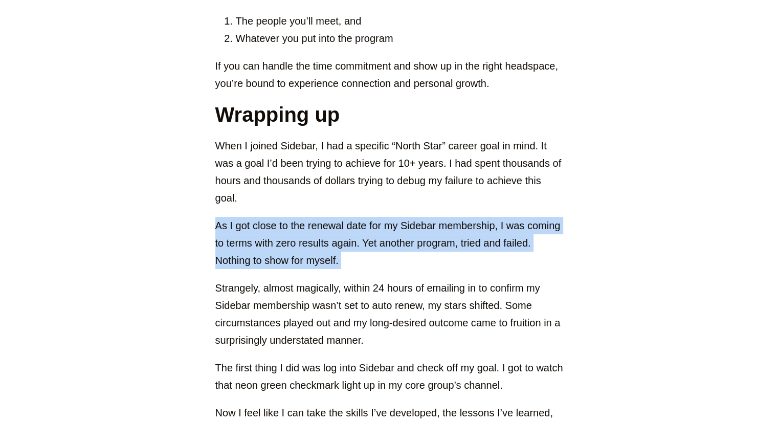
click at [277, 217] on p "As I got close to the renewal date for my Sidebar membership, I was coming to t…" at bounding box center [389, 243] width 348 height 52
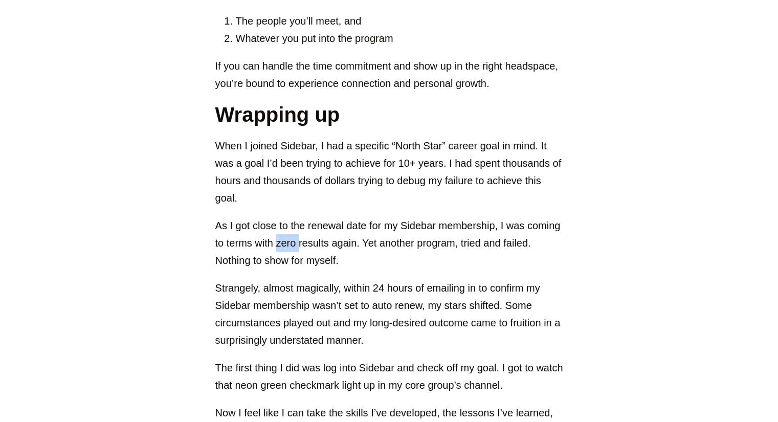
click at [277, 217] on p "As I got close to the renewal date for my Sidebar membership, I was coming to t…" at bounding box center [389, 243] width 348 height 52
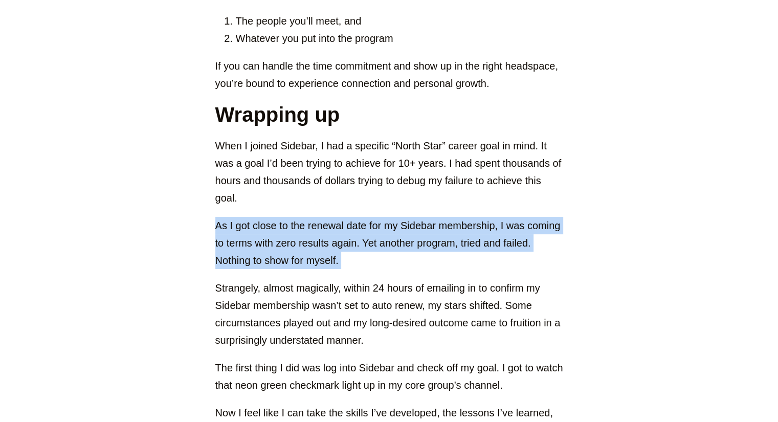
click at [277, 217] on p "As I got close to the renewal date for my Sidebar membership, I was coming to t…" at bounding box center [389, 243] width 348 height 52
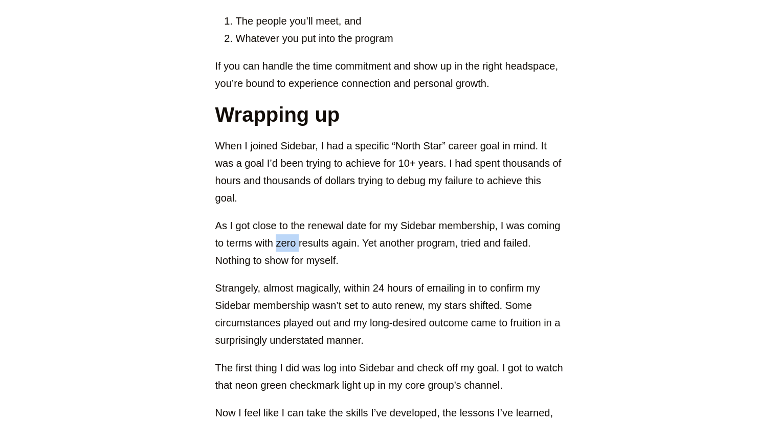
click at [277, 217] on p "As I got close to the renewal date for my Sidebar membership, I was coming to t…" at bounding box center [389, 243] width 348 height 52
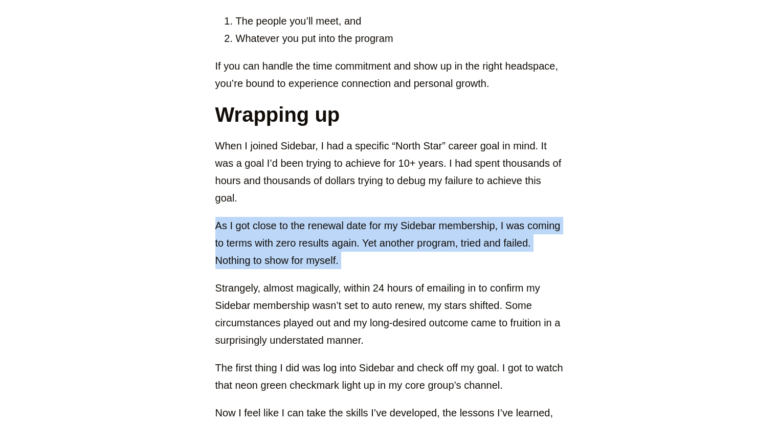
click at [277, 217] on p "As I got close to the renewal date for my Sidebar membership, I was coming to t…" at bounding box center [389, 243] width 348 height 52
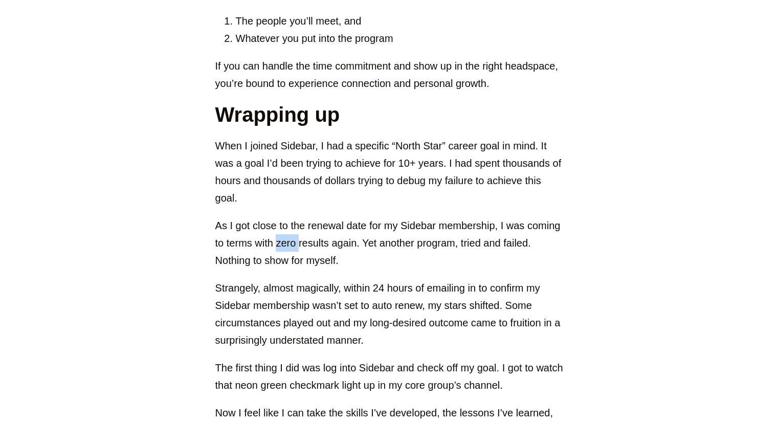
click at [277, 217] on p "As I got close to the renewal date for my Sidebar membership, I was coming to t…" at bounding box center [389, 243] width 348 height 52
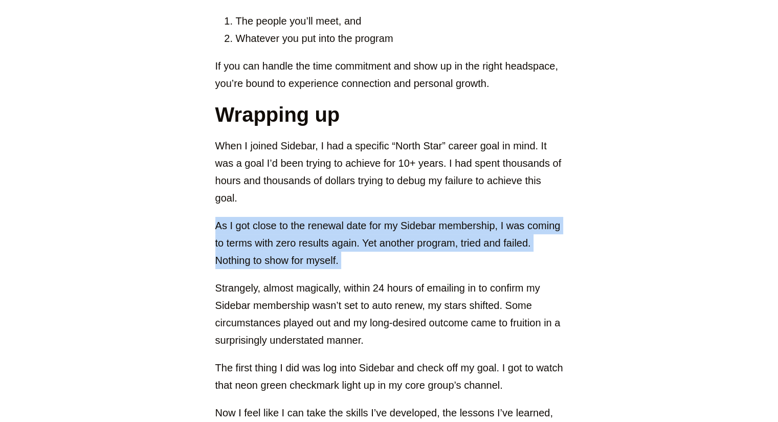
click at [277, 217] on p "As I got close to the renewal date for my Sidebar membership, I was coming to t…" at bounding box center [389, 243] width 348 height 52
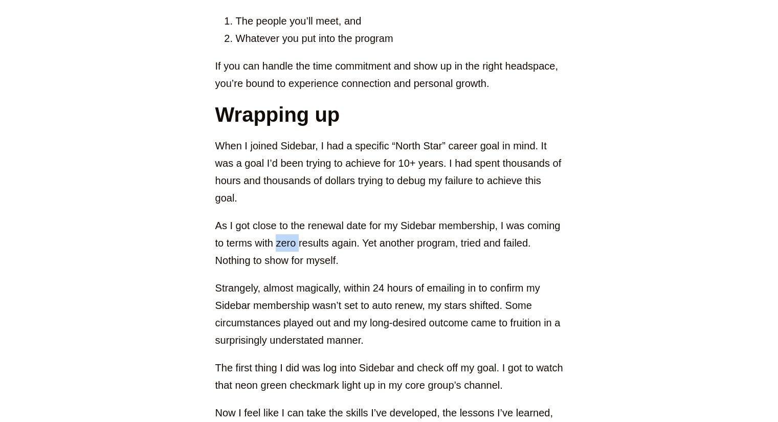
click at [277, 217] on p "As I got close to the renewal date for my Sidebar membership, I was coming to t…" at bounding box center [389, 243] width 348 height 52
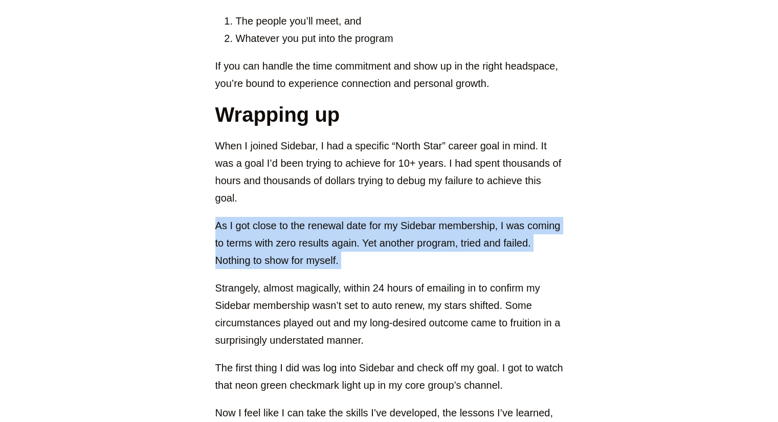
click at [277, 217] on p "As I got close to the renewal date for my Sidebar membership, I was coming to t…" at bounding box center [389, 243] width 348 height 52
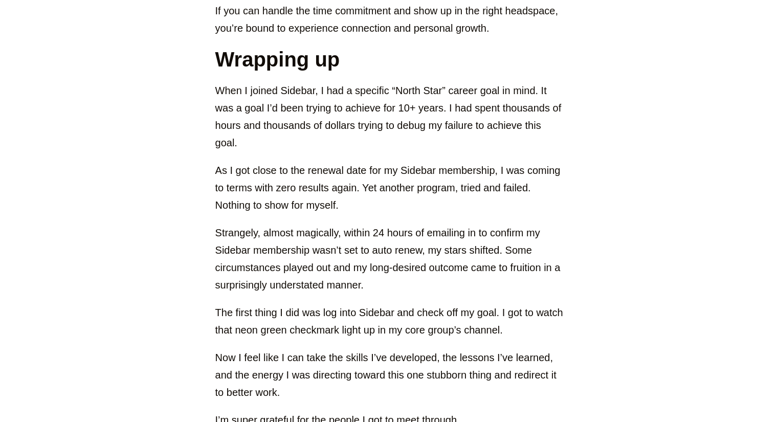
scroll to position [4040, 0]
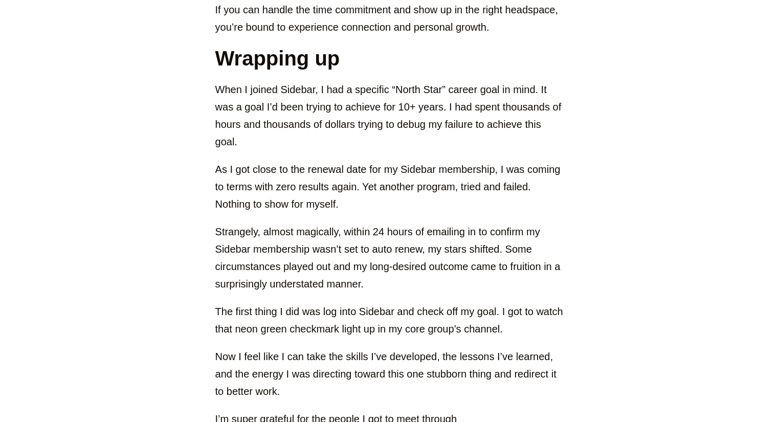
click at [267, 223] on p "Strangely, almost magically, within 24 hours of emailing in to confirm my Sideb…" at bounding box center [389, 258] width 348 height 70
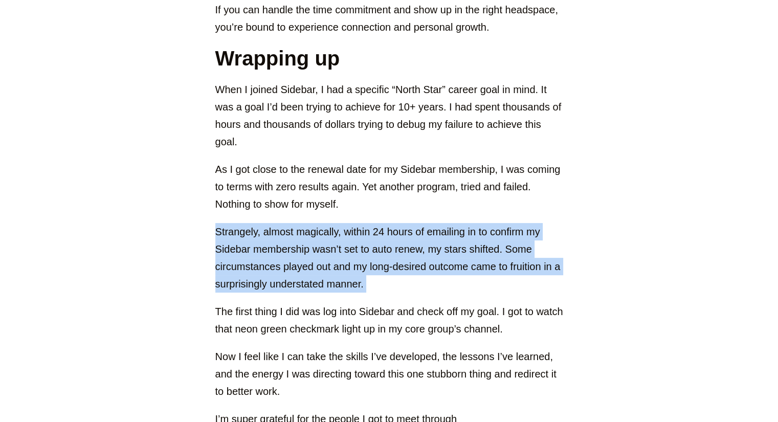
click at [267, 223] on p "Strangely, almost magically, within 24 hours of emailing in to confirm my Sideb…" at bounding box center [389, 258] width 348 height 70
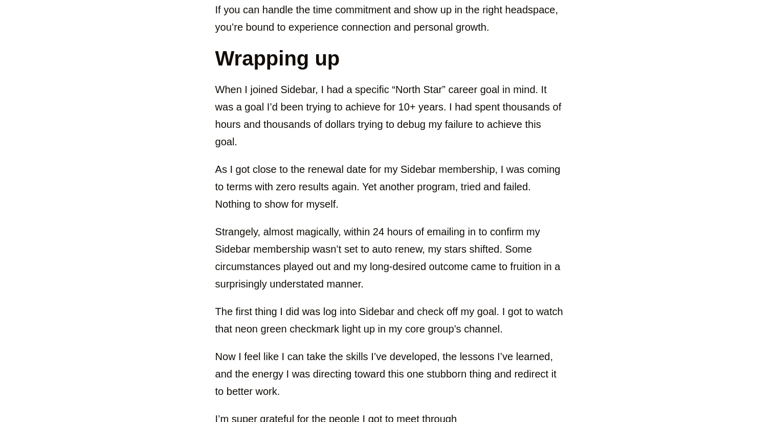
click at [267, 223] on p "Strangely, almost magically, within 24 hours of emailing in to confirm my Sideb…" at bounding box center [389, 258] width 348 height 70
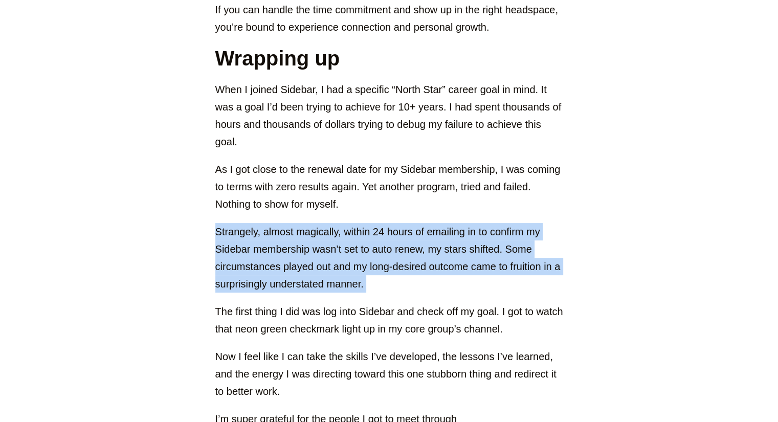
click at [267, 223] on p "Strangely, almost magically, within 24 hours of emailing in to confirm my Sideb…" at bounding box center [389, 258] width 348 height 70
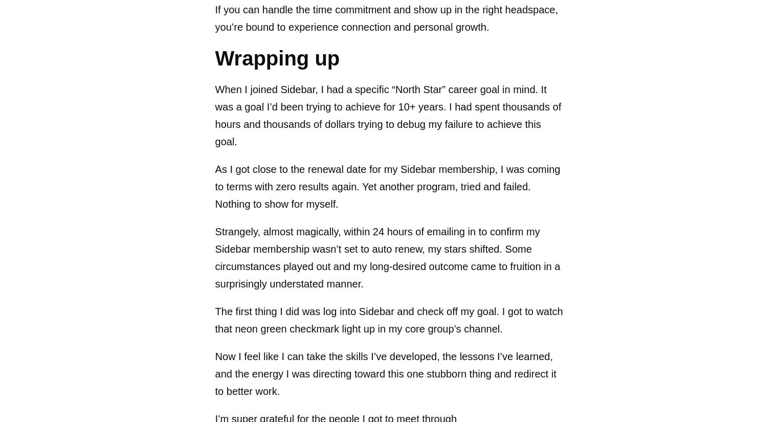
scroll to position [4103, 0]
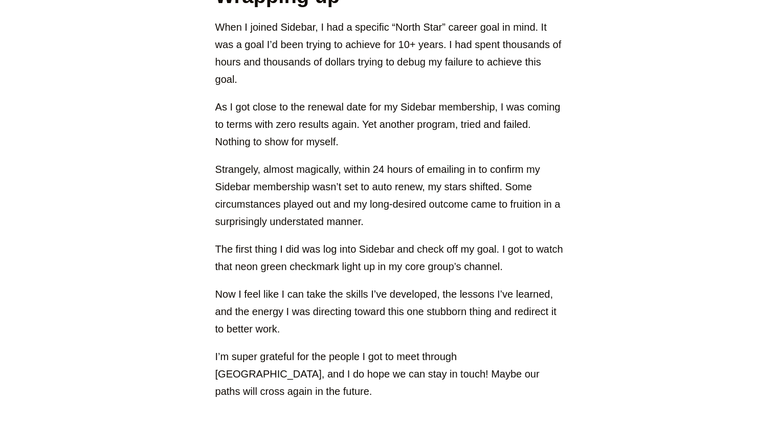
click at [224, 285] on p "Now I feel like I can take the skills I’ve developed, the lessons I’ve learned,…" at bounding box center [389, 311] width 348 height 52
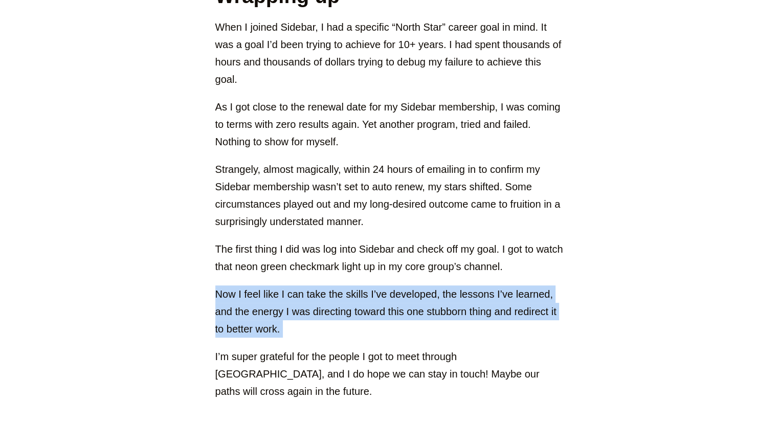
click at [224, 285] on p "Now I feel like I can take the skills I’ve developed, the lessons I’ve learned,…" at bounding box center [389, 311] width 348 height 52
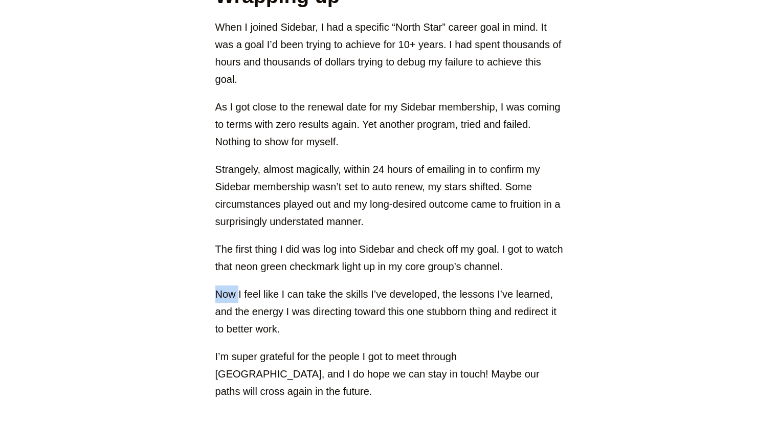
click at [224, 285] on p "Now I feel like I can take the skills I’ve developed, the lessons I’ve learned,…" at bounding box center [389, 311] width 348 height 52
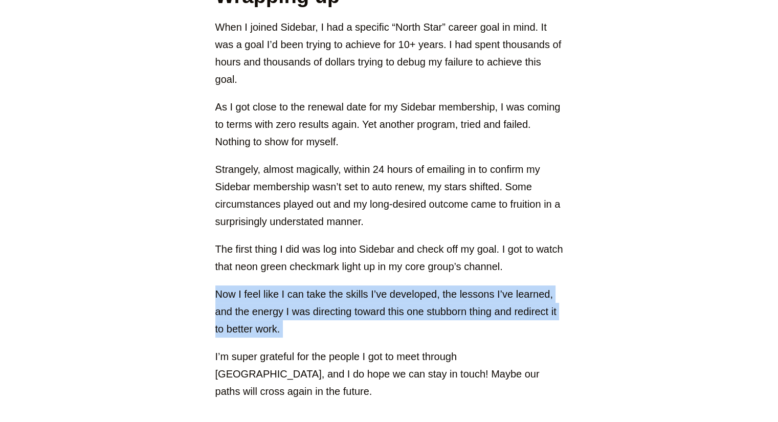
click at [224, 285] on p "Now I feel like I can take the skills I’ve developed, the lessons I’ve learned,…" at bounding box center [389, 311] width 348 height 52
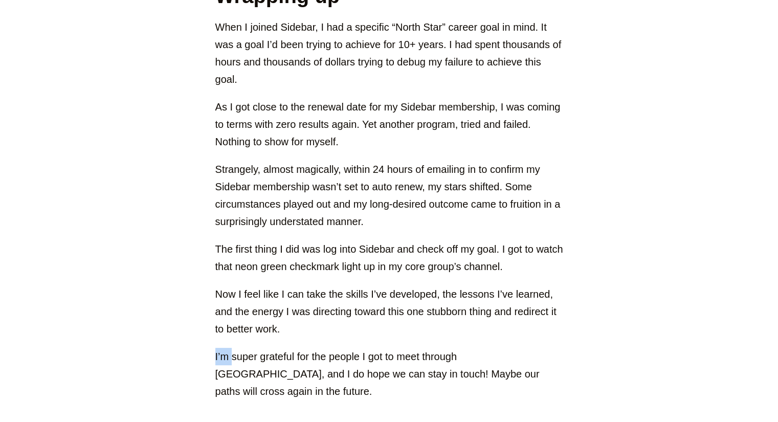
drag, startPoint x: 179, startPoint y: 290, endPoint x: 154, endPoint y: 258, distance: 39.7
